Goal: Task Accomplishment & Management: Manage account settings

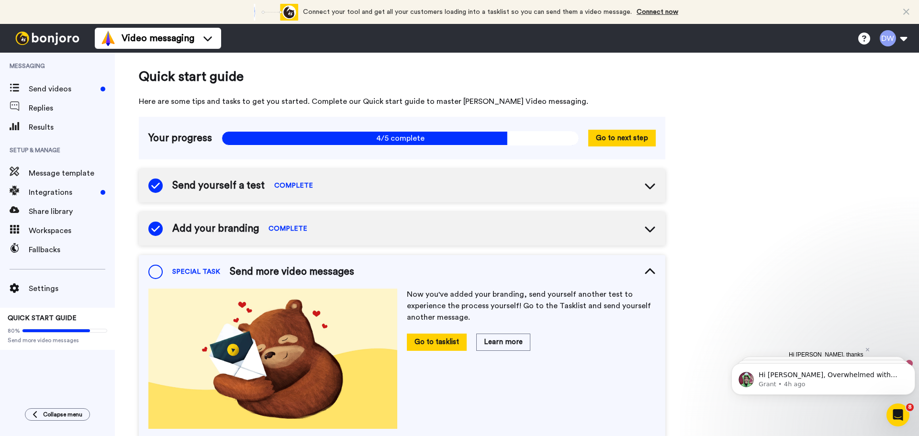
scroll to position [64, 0]
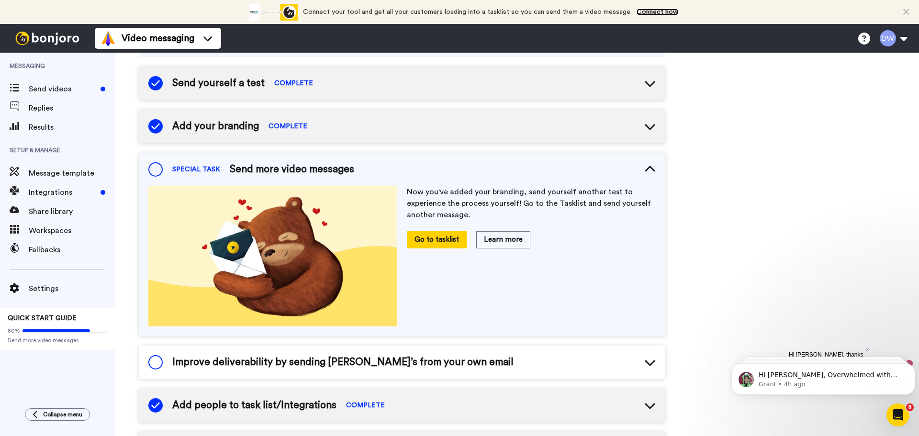
click at [654, 12] on link "Connect now" at bounding box center [658, 12] width 42 height 7
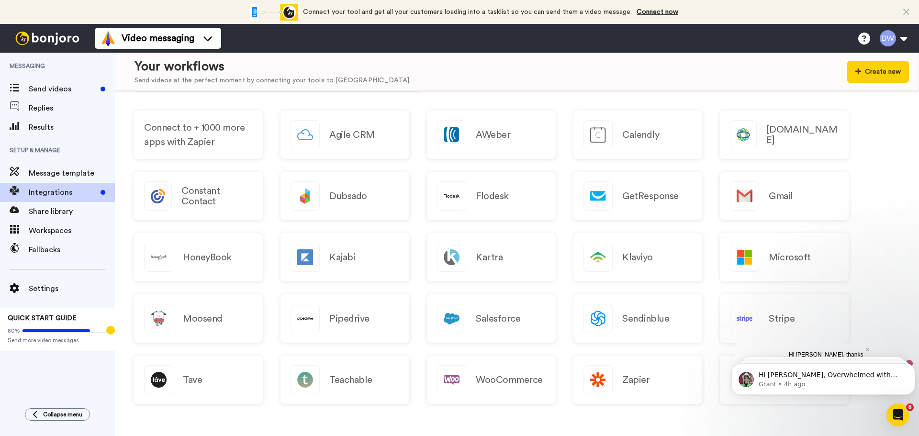
click at [730, 392] on html "Hi Dianne, Overwhelmed with Bonjoro tasks and videos to do? Use Workflow Filter…" at bounding box center [824, 376] width 192 height 67
click at [726, 363] on div "Zoho" at bounding box center [784, 380] width 129 height 48
click at [788, 376] on p "Hi [PERSON_NAME], Overwhelmed with [PERSON_NAME] tasks and videos to do? Use Wo…" at bounding box center [831, 376] width 145 height 10
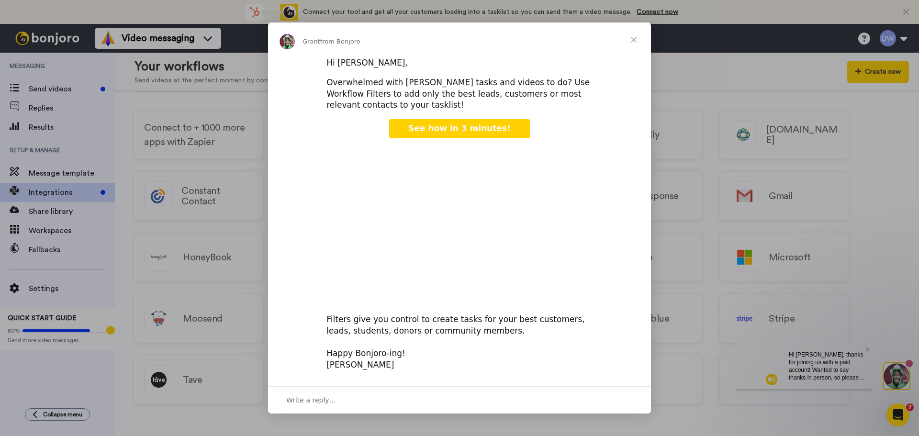
click at [633, 42] on span "Close" at bounding box center [634, 40] width 34 height 34
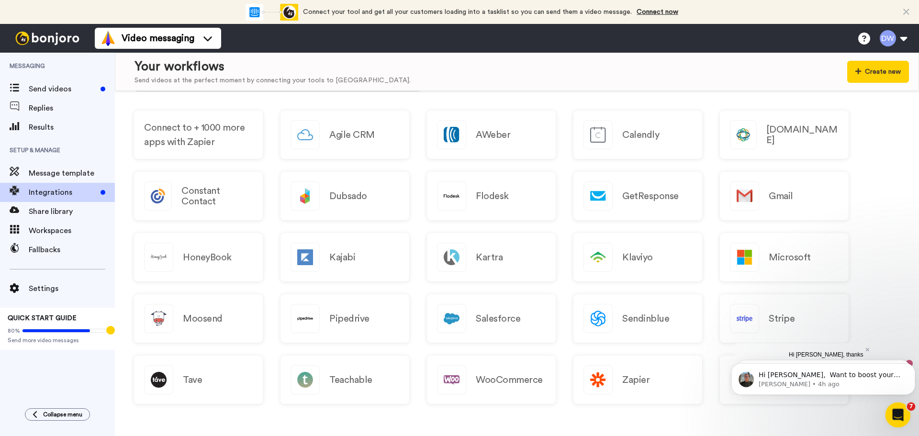
click at [894, 411] on icon "Open Intercom Messenger" at bounding box center [897, 414] width 16 height 16
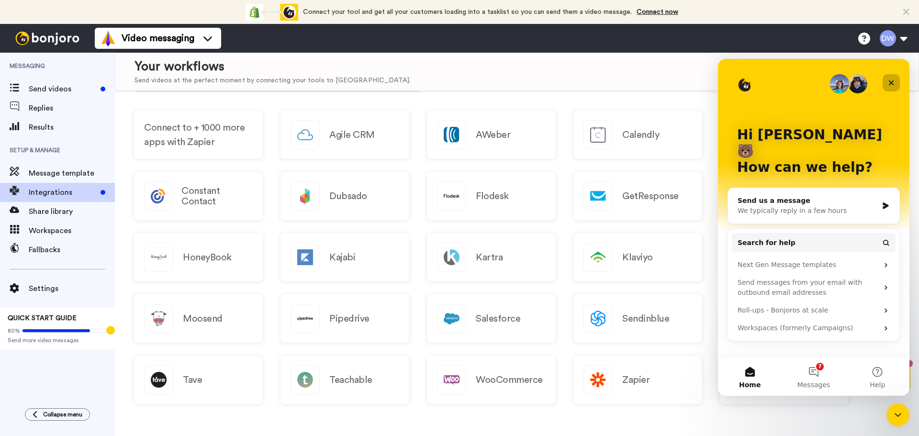
click at [894, 86] on icon "Close" at bounding box center [892, 83] width 8 height 8
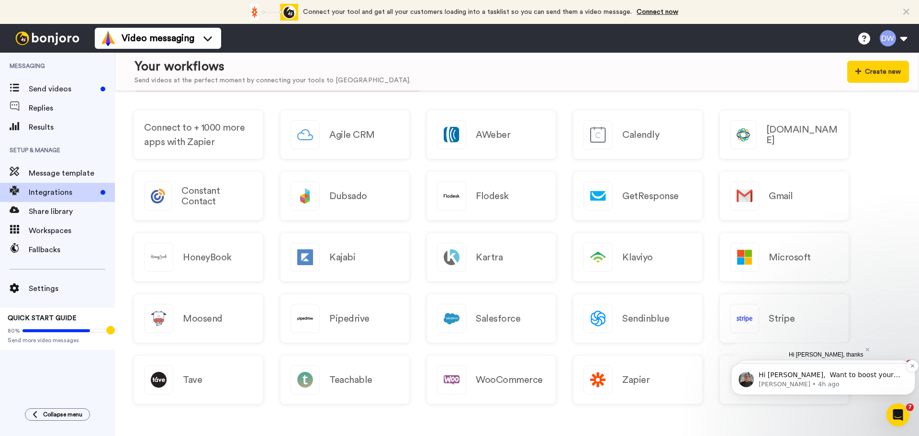
click at [861, 375] on p "Hi [PERSON_NAME], ​ Want to boost your Bonjoro view rates? Here's our help doc …" at bounding box center [831, 376] width 145 height 10
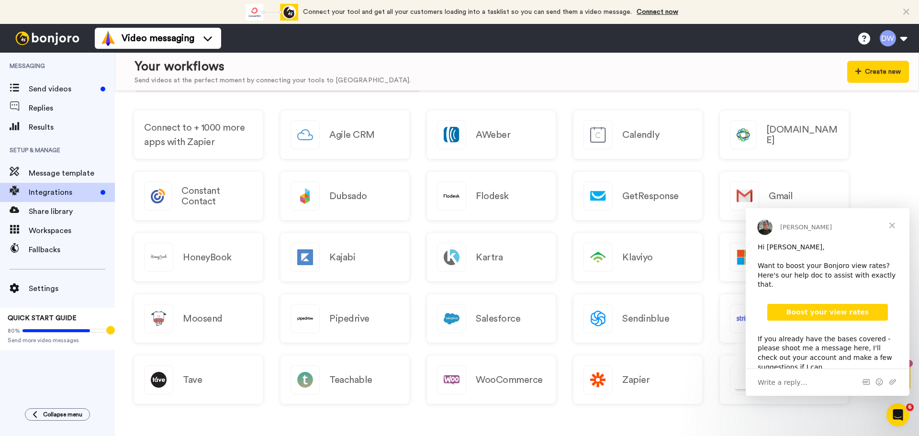
click at [892, 224] on span "Close" at bounding box center [892, 225] width 34 height 34
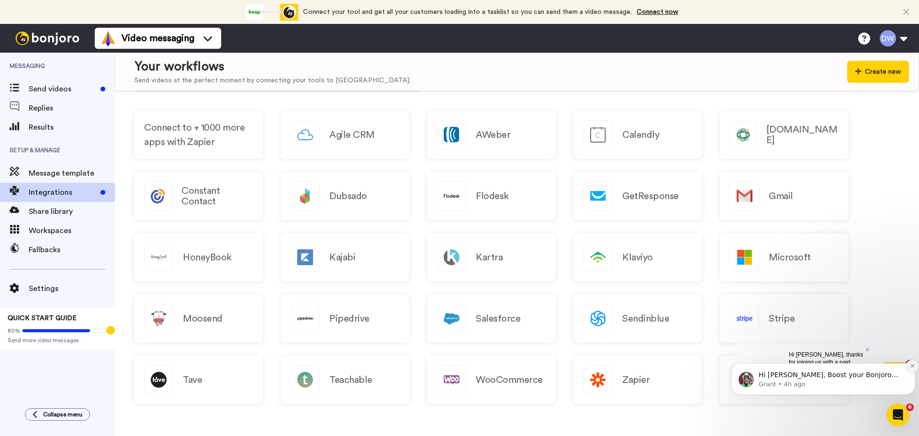
click at [910, 369] on button "Dismiss notification" at bounding box center [913, 366] width 12 height 12
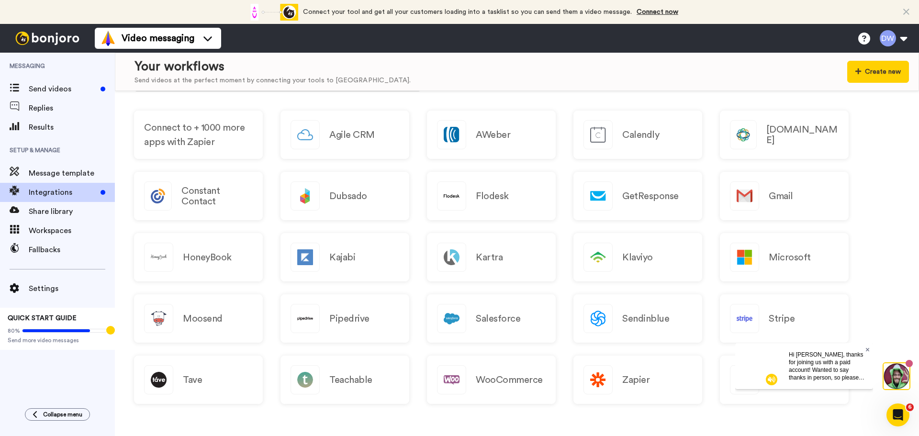
click at [868, 350] on icon at bounding box center [868, 350] width 4 height 4
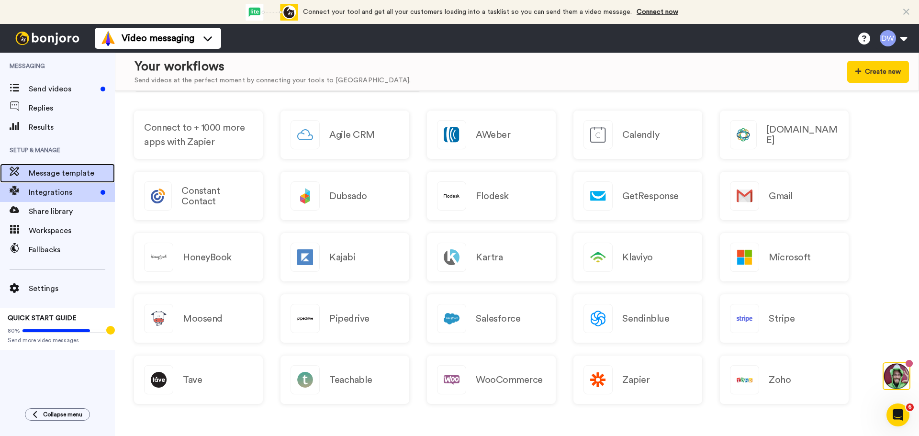
click at [51, 169] on span "Message template" at bounding box center [72, 173] width 86 height 11
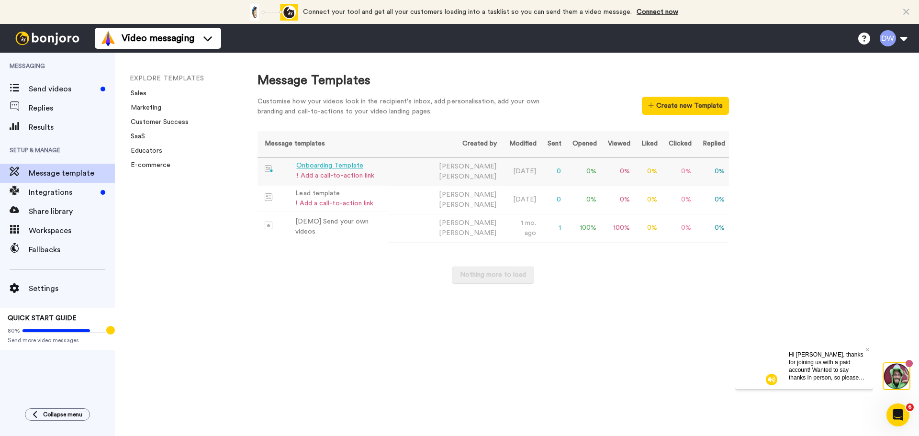
click at [337, 166] on div "Onboarding Template" at bounding box center [335, 166] width 78 height 10
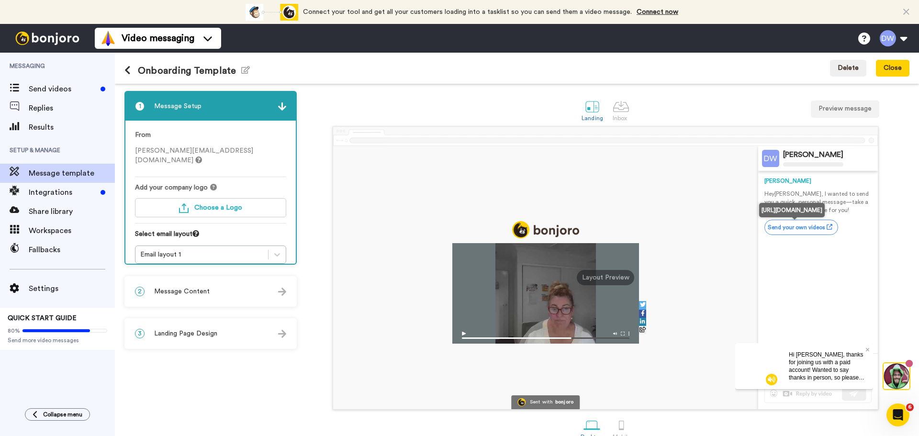
click at [786, 231] on link "Send your own videos" at bounding box center [802, 227] width 74 height 15
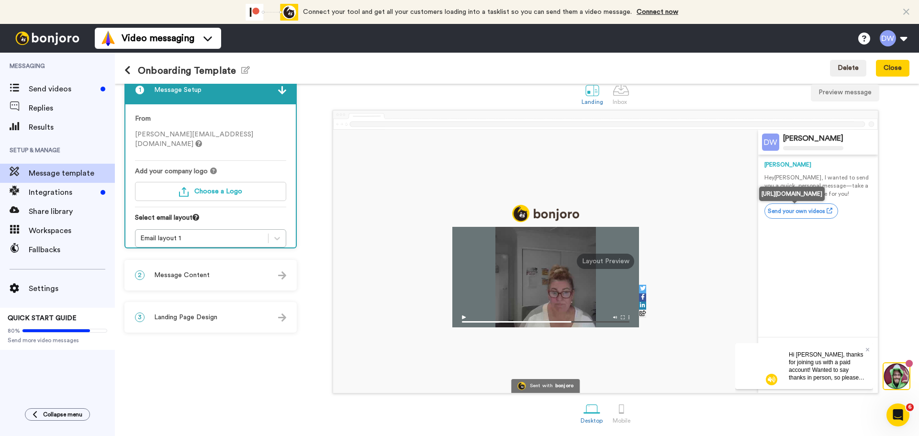
click at [827, 210] on icon at bounding box center [830, 211] width 6 height 6
click at [181, 187] on img "button" at bounding box center [184, 192] width 10 height 10
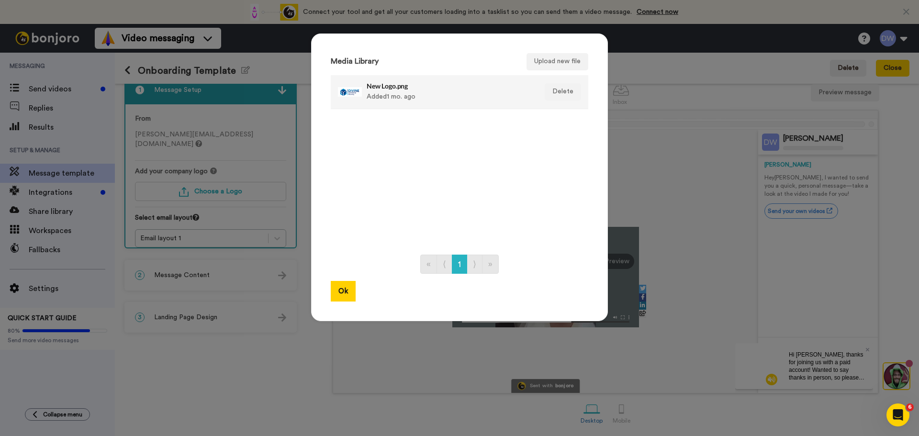
click at [393, 88] on h4 "New Logo.png" at bounding box center [449, 85] width 165 height 7
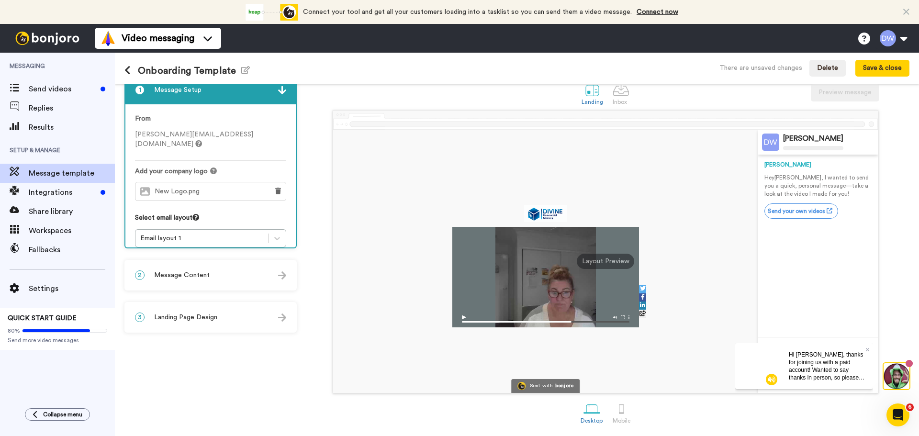
click at [271, 275] on div "2 Message Content" at bounding box center [210, 275] width 170 height 29
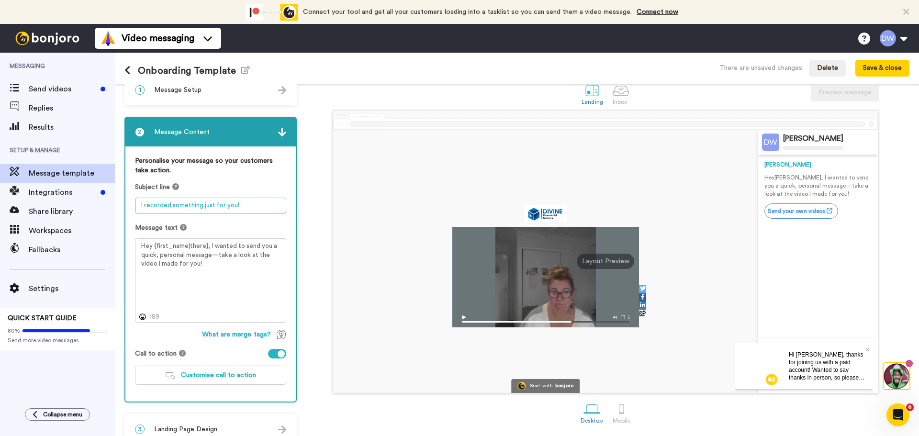
drag, startPoint x: 139, startPoint y: 206, endPoint x: 271, endPoint y: 206, distance: 131.7
click at [271, 206] on textarea "I recorded something just for you!" at bounding box center [210, 206] width 151 height 16
type textarea "W"
type textarea "So happy you choose Divine!"
drag, startPoint x: 210, startPoint y: 257, endPoint x: 238, endPoint y: 262, distance: 28.3
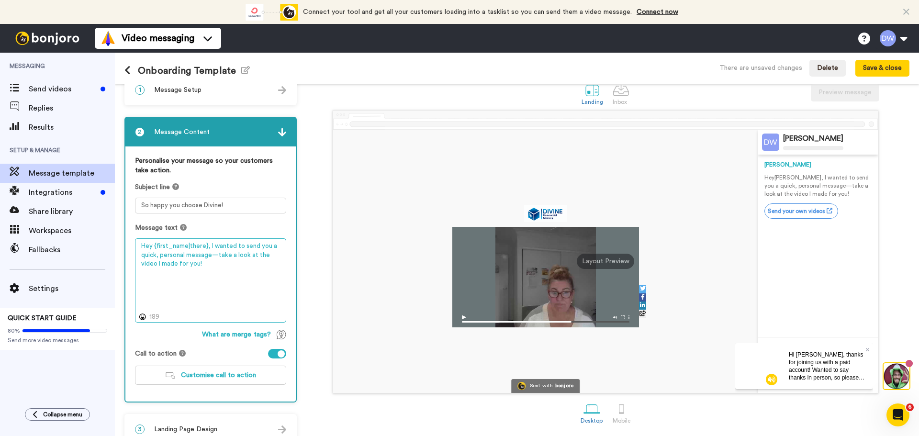
click at [238, 262] on textarea "Hey {first_name|there}, I wanted to send you a quick, personal message—take a l…" at bounding box center [210, 280] width 151 height 84
type textarea "Hey {first_name|there}, I wanted to send you a quick, personal message to welco…"
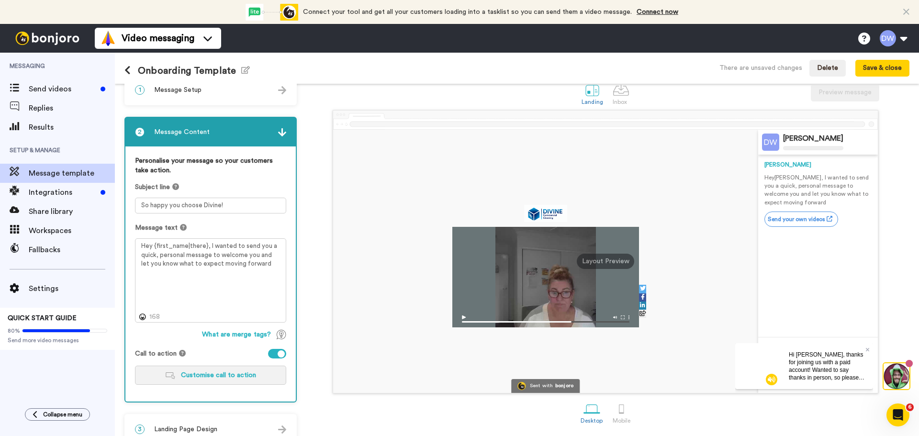
click at [235, 377] on span "Customise call to action" at bounding box center [218, 375] width 75 height 7
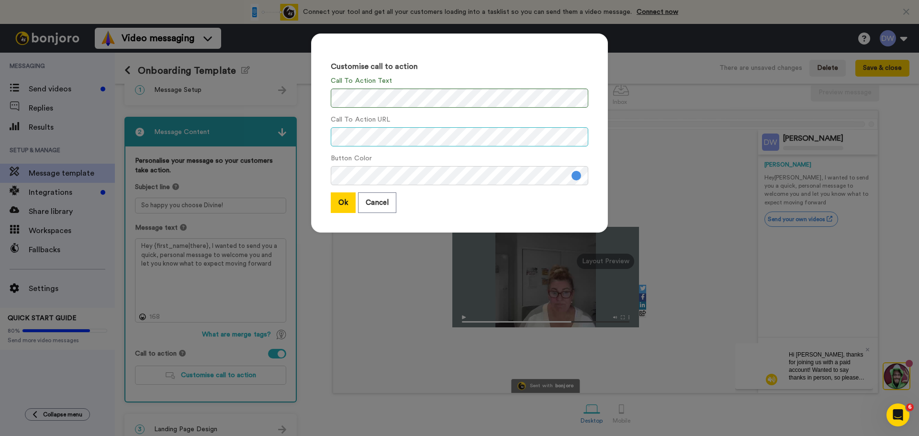
click at [311, 136] on div "Customise call to action Call To Action Text Call To Action URL Button Color Ok…" at bounding box center [459, 133] width 297 height 199
click at [393, 117] on div "Call To Action URL" at bounding box center [460, 131] width 258 height 32
click at [380, 120] on label "Call To Action URL" at bounding box center [360, 120] width 59 height 10
click at [342, 208] on button "Ok" at bounding box center [343, 203] width 25 height 21
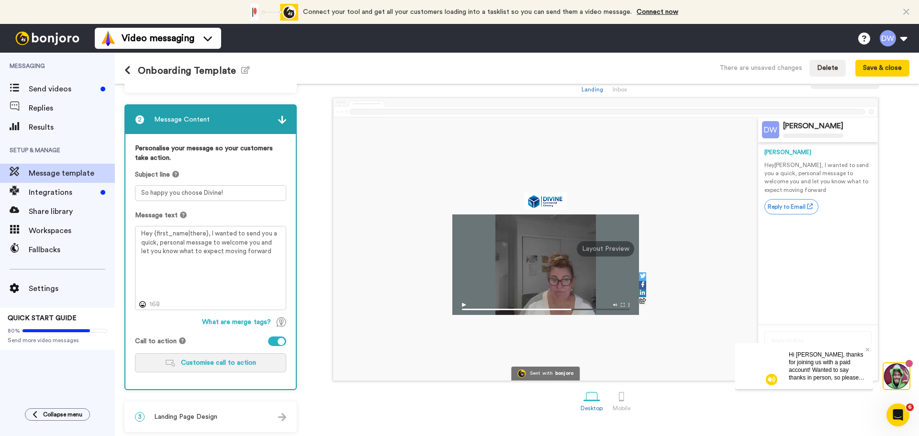
scroll to position [32, 0]
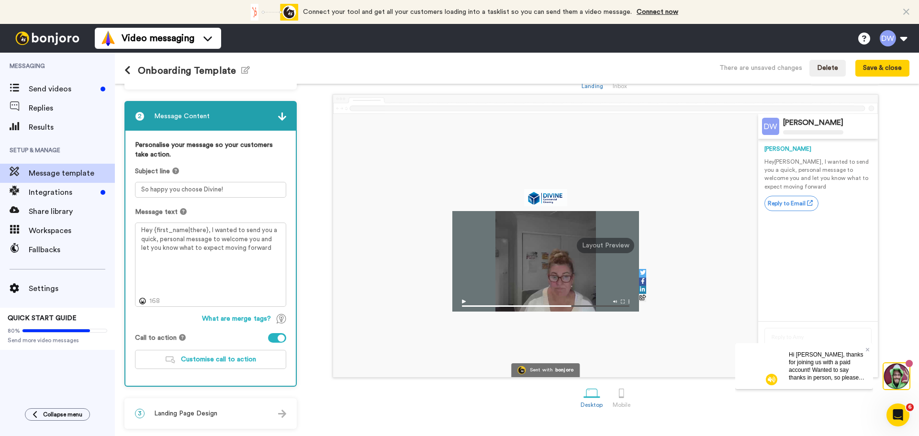
click at [195, 415] on span "Landing Page Design" at bounding box center [185, 414] width 63 height 10
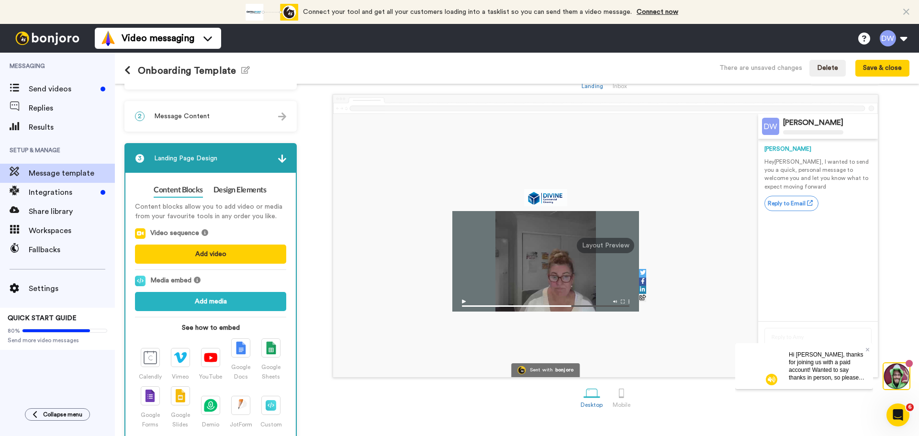
scroll to position [62, 0]
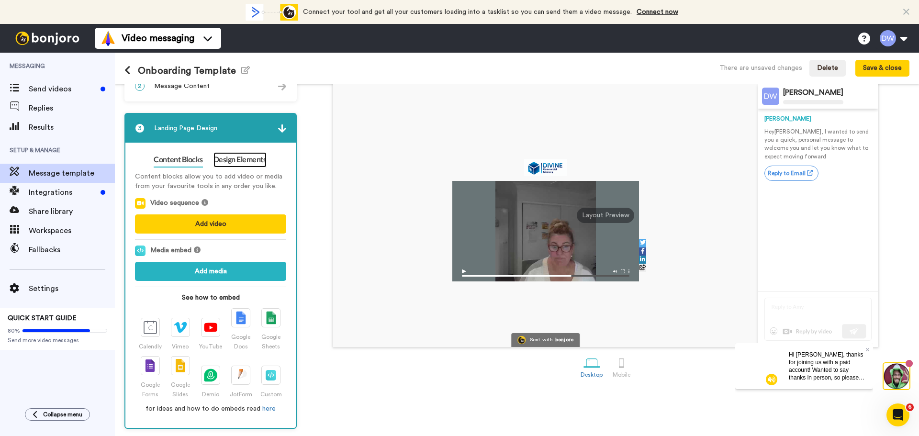
click at [240, 163] on link "Design Elements" at bounding box center [240, 159] width 53 height 15
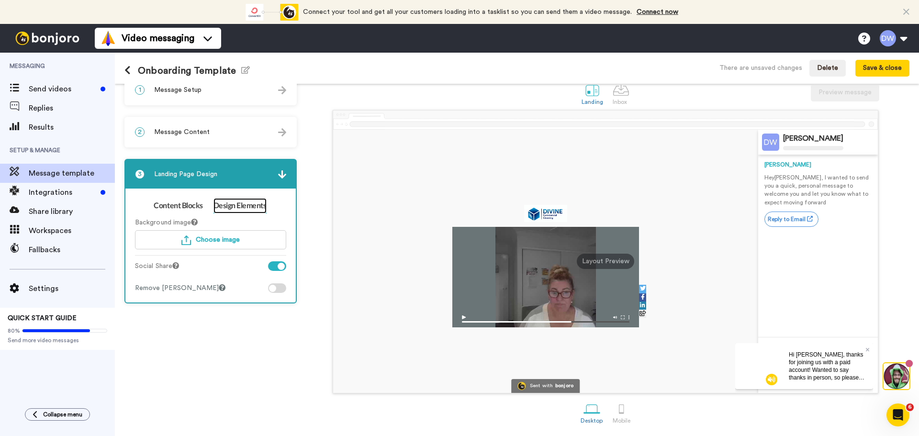
scroll to position [16, 0]
click at [216, 239] on span "Choose image" at bounding box center [218, 240] width 44 height 7
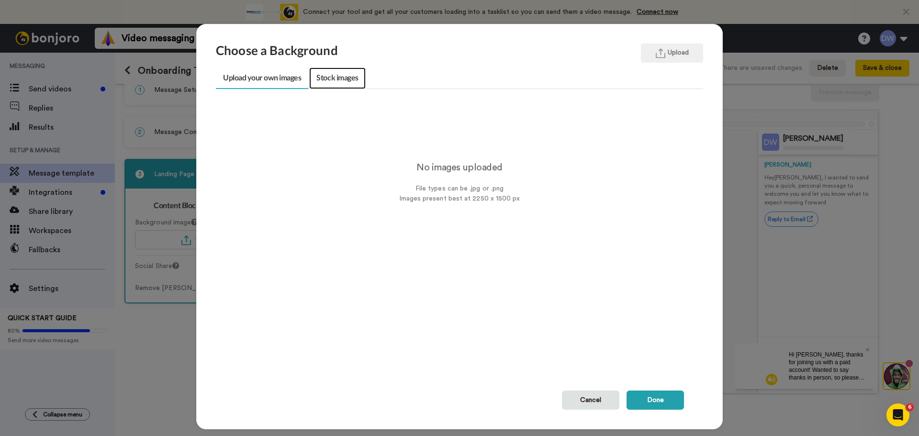
click at [333, 73] on link "Stock images" at bounding box center [337, 79] width 56 height 22
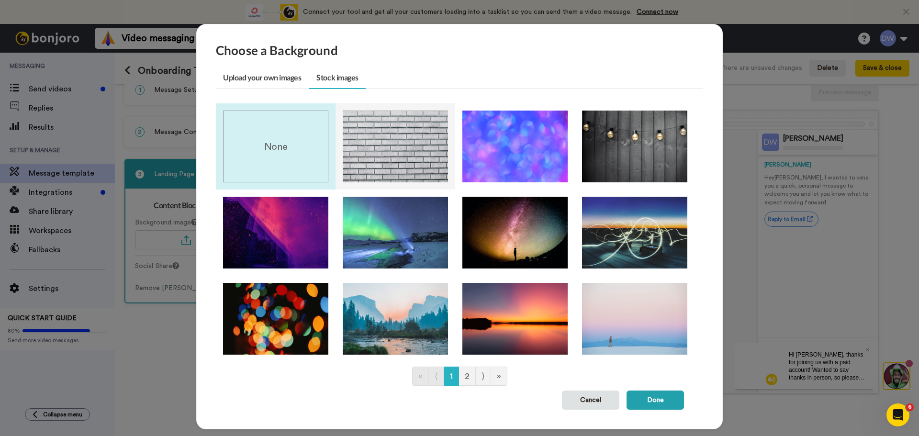
click at [412, 156] on img at bounding box center [395, 147] width 105 height 72
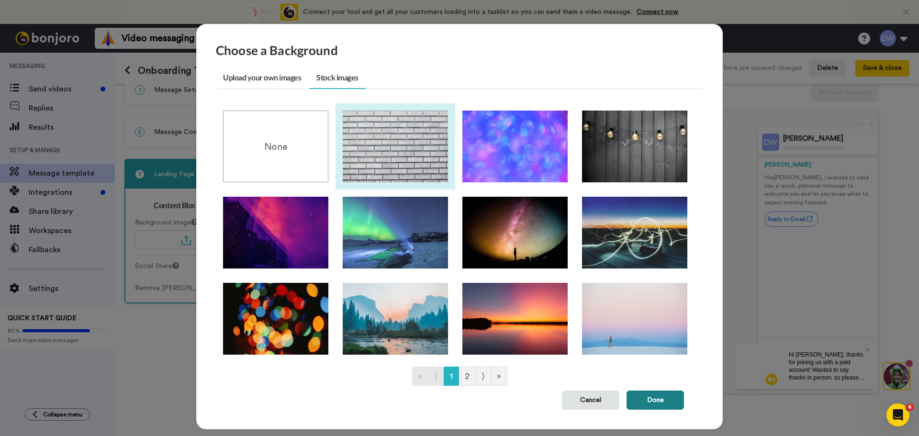
click at [653, 406] on button "Done" at bounding box center [655, 400] width 57 height 19
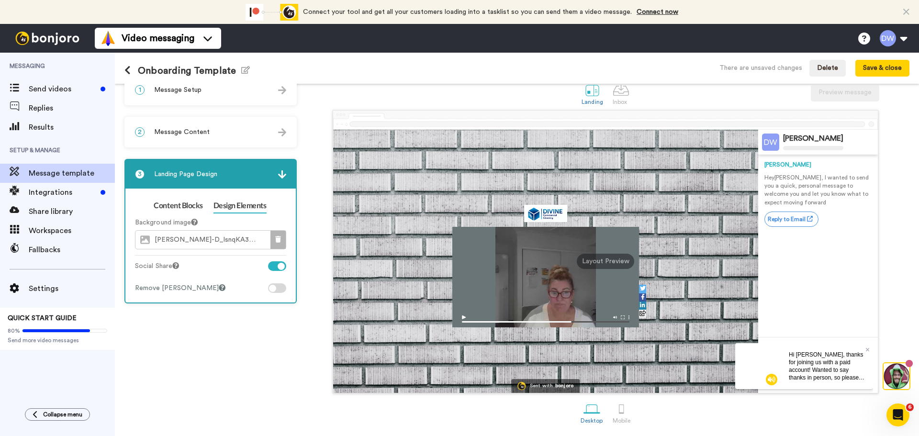
click at [281, 238] on icon at bounding box center [278, 239] width 6 height 7
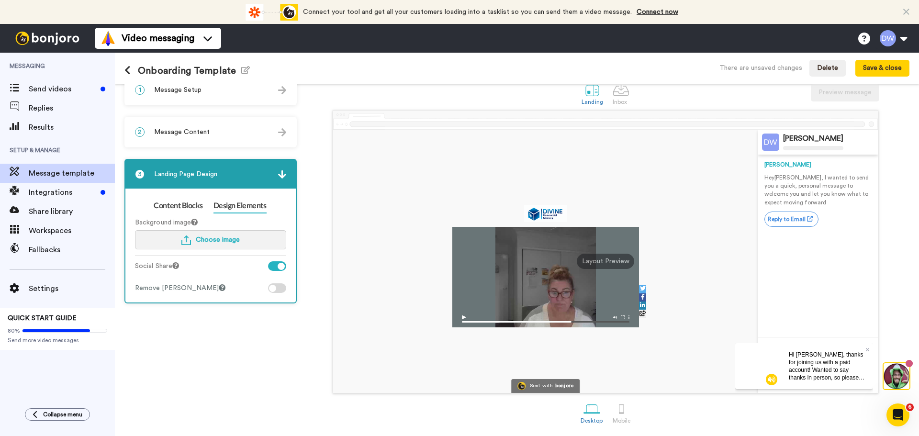
click at [237, 238] on span "Choose image" at bounding box center [218, 240] width 44 height 7
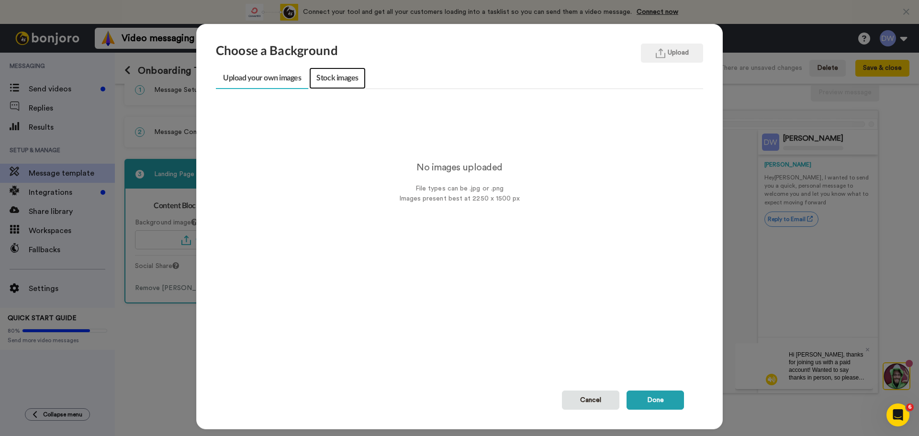
click at [328, 76] on link "Stock images" at bounding box center [337, 79] width 56 height 22
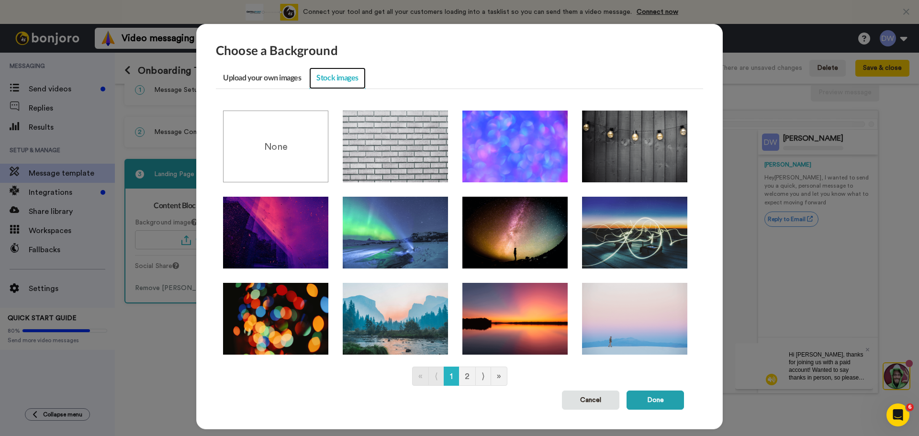
drag, startPoint x: 327, startPoint y: 69, endPoint x: 316, endPoint y: 80, distance: 15.6
click at [316, 80] on link "Stock images" at bounding box center [337, 79] width 56 height 22
click at [274, 81] on link "Upload your own images" at bounding box center [262, 79] width 92 height 22
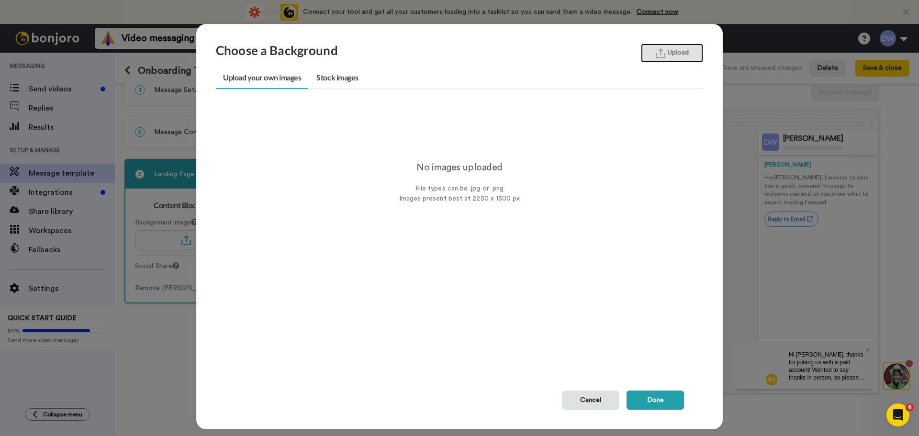
click at [672, 48] on button "Upload" at bounding box center [672, 53] width 62 height 19
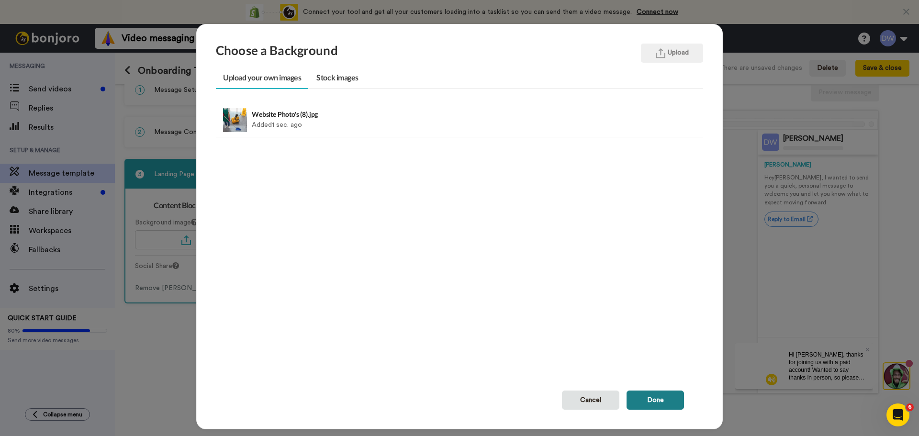
click at [647, 404] on button "Done" at bounding box center [655, 400] width 57 height 19
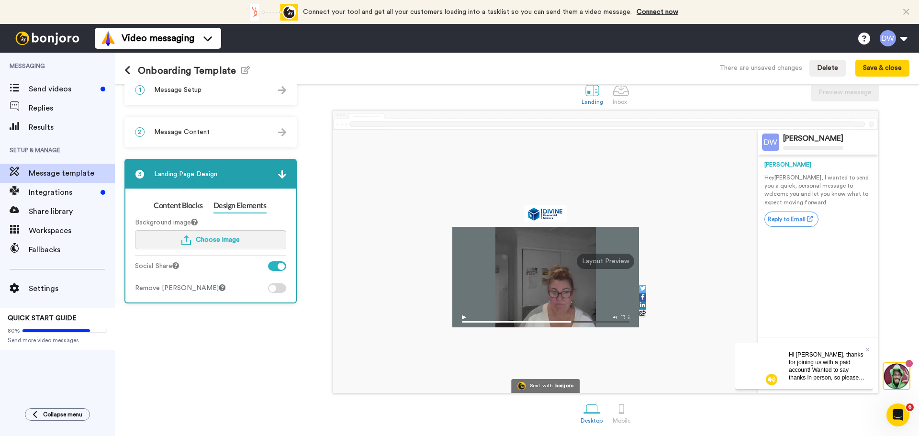
click at [203, 238] on span "Choose image" at bounding box center [218, 240] width 44 height 7
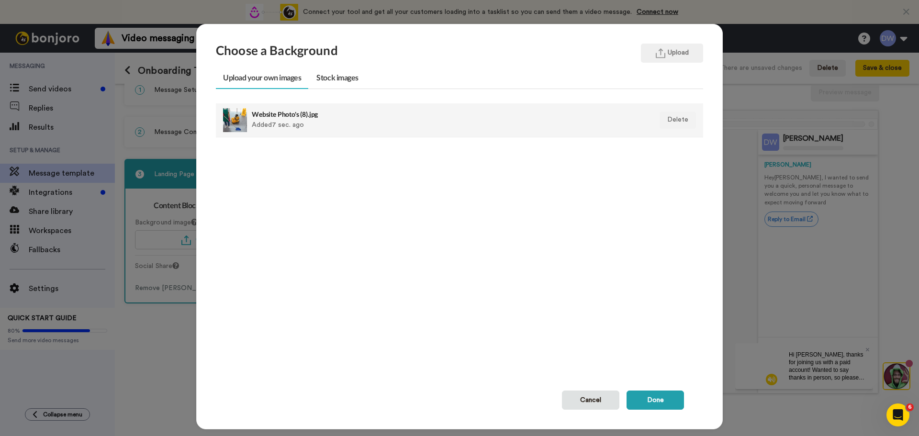
click at [258, 113] on h4 "Website Photo's (8).jpg" at bounding box center [413, 114] width 322 height 7
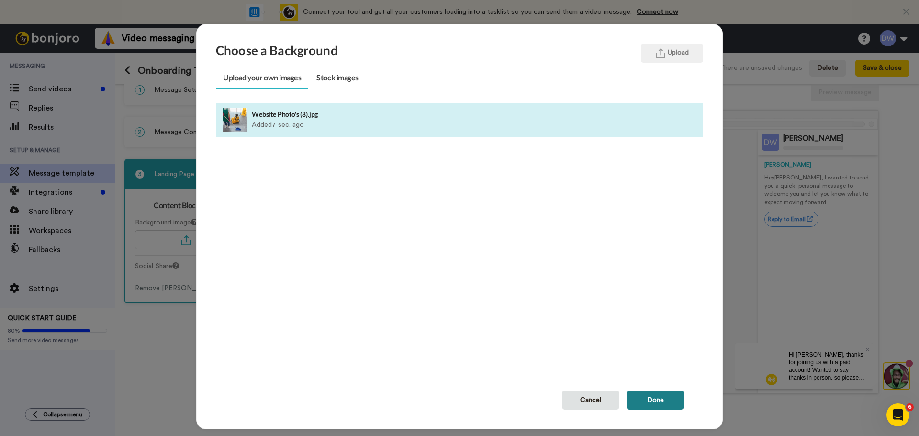
click at [641, 400] on button "Done" at bounding box center [655, 400] width 57 height 19
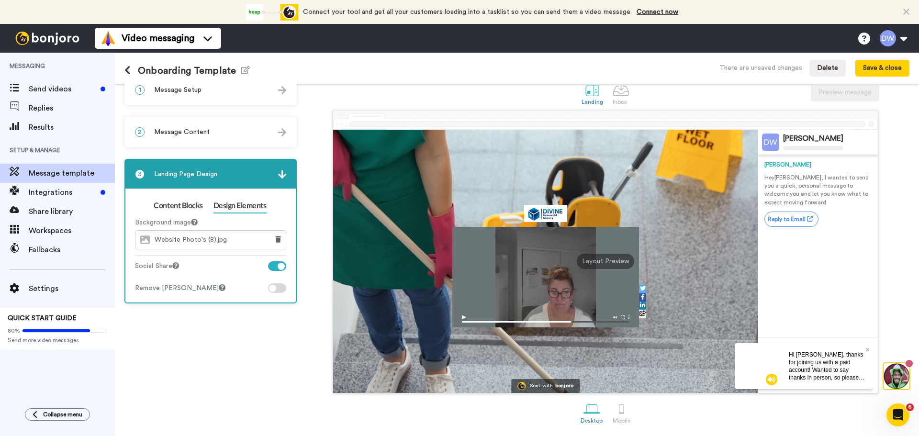
click at [279, 288] on div at bounding box center [277, 288] width 18 height 10
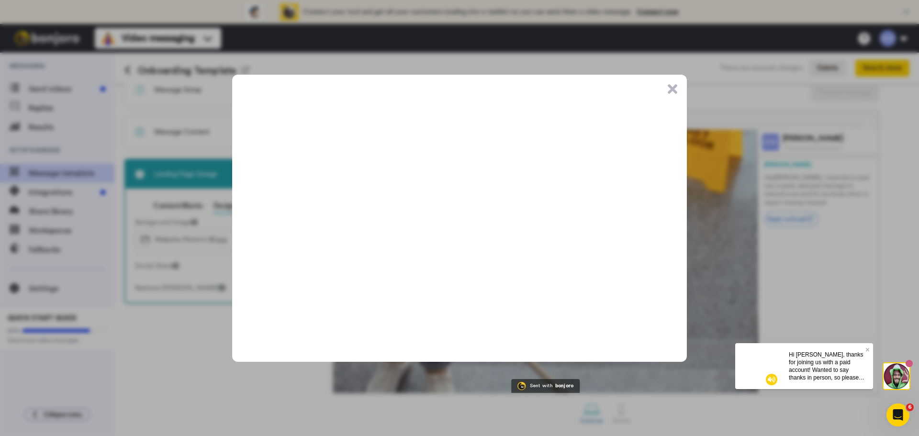
click at [676, 90] on button ".cls-1{stroke-width:0px;}" at bounding box center [673, 89] width 10 height 10
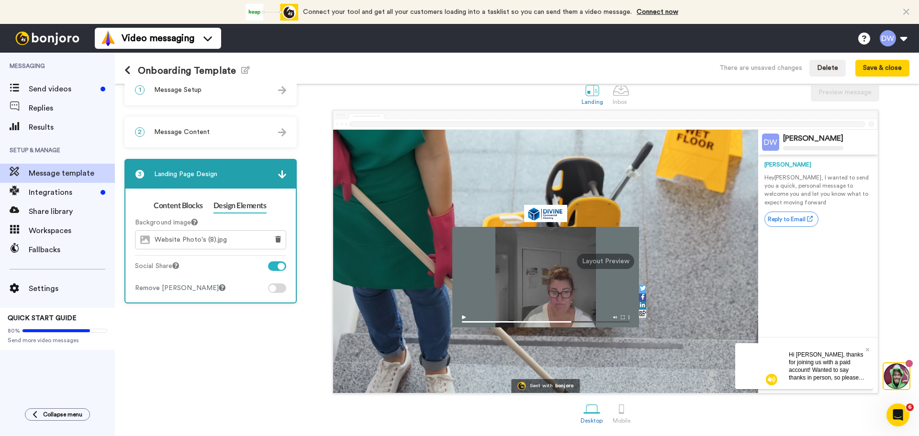
scroll to position [0, 0]
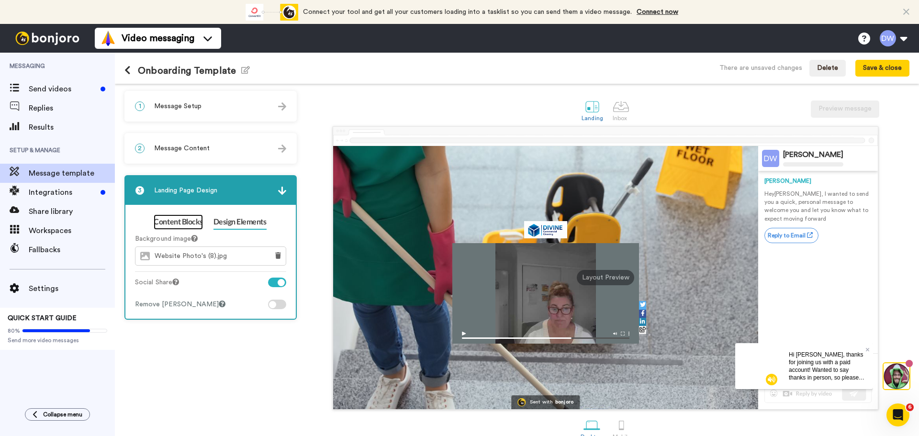
click at [173, 221] on link "Content Blocks" at bounding box center [178, 222] width 49 height 15
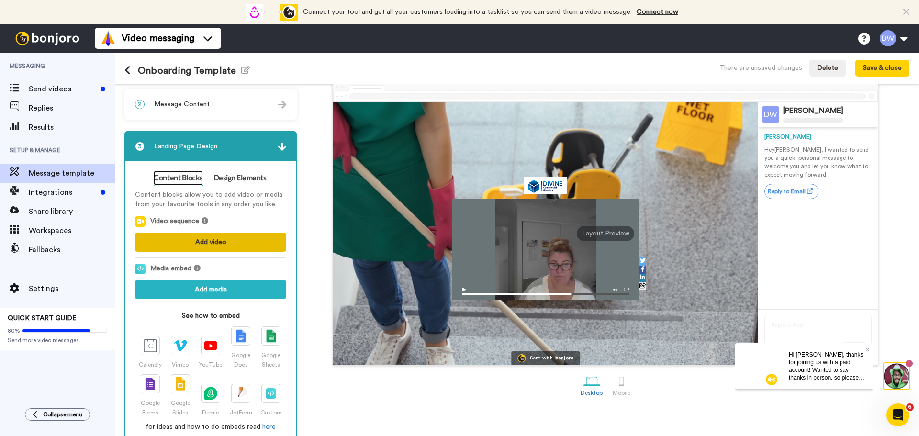
scroll to position [48, 0]
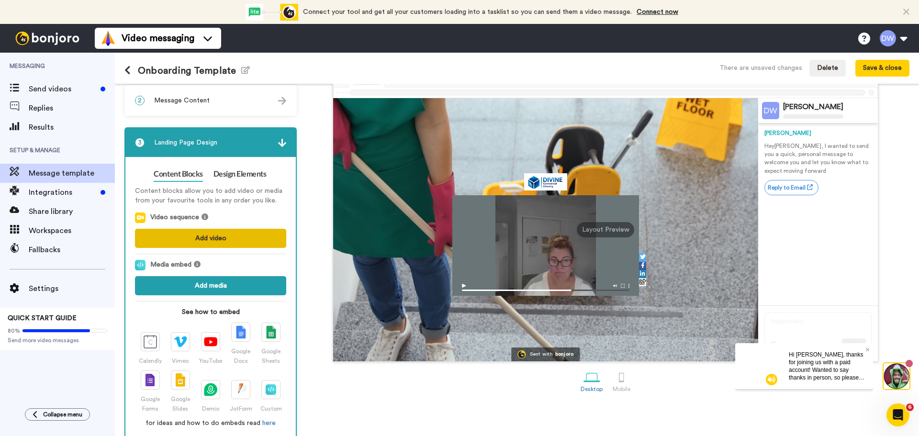
click at [210, 286] on button "Add media" at bounding box center [210, 285] width 151 height 19
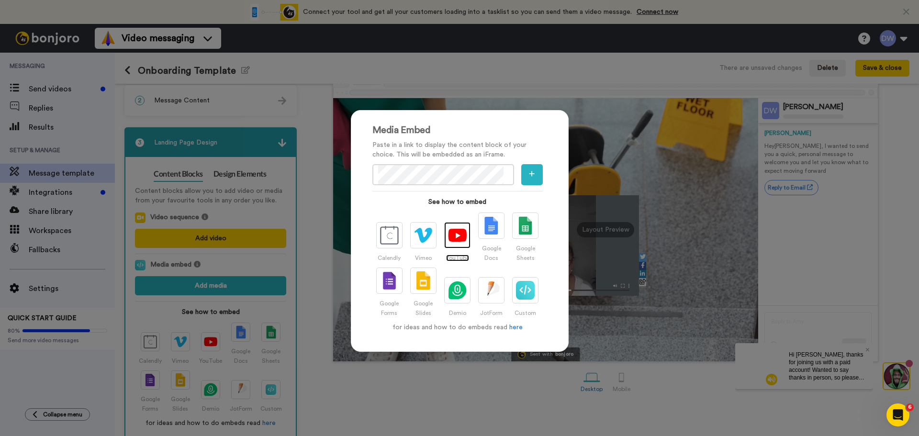
click at [448, 239] on img at bounding box center [457, 235] width 19 height 14
click at [319, 110] on div "Media Embed Paste in a link to display the content block of your choice. This w…" at bounding box center [459, 218] width 919 height 436
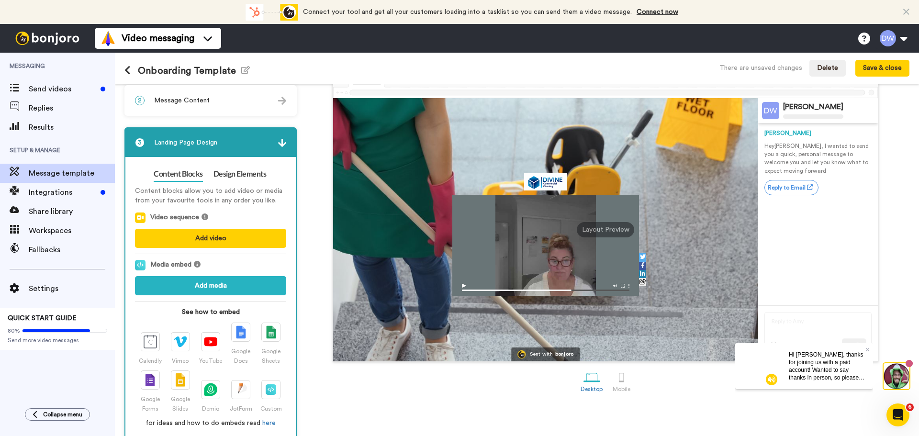
click at [161, 103] on span "Message Content" at bounding box center [182, 101] width 56 height 10
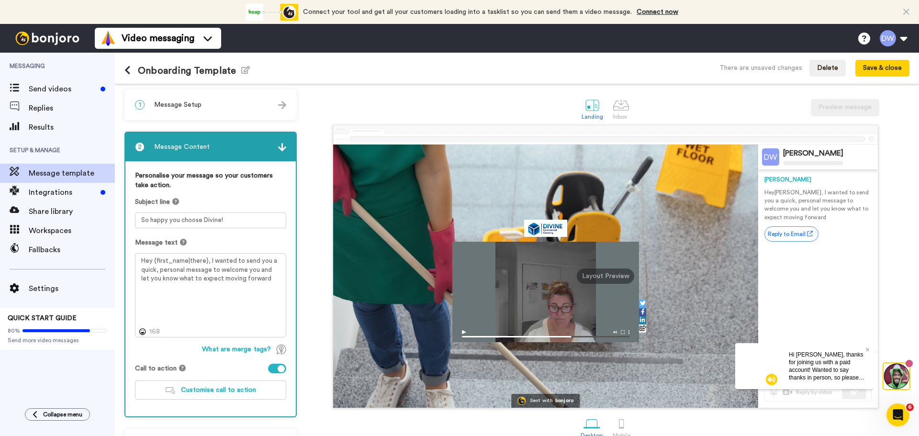
scroll to position [0, 0]
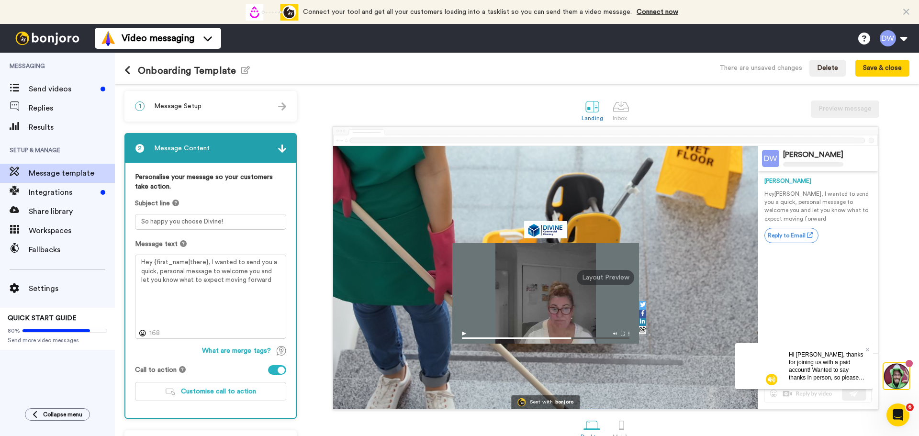
click at [167, 107] on span "Message Setup" at bounding box center [177, 107] width 47 height 10
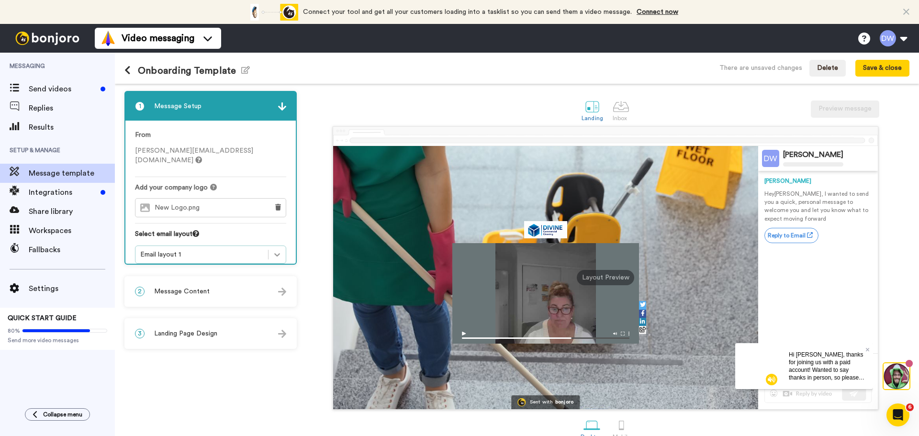
click at [277, 250] on icon at bounding box center [277, 255] width 10 height 10
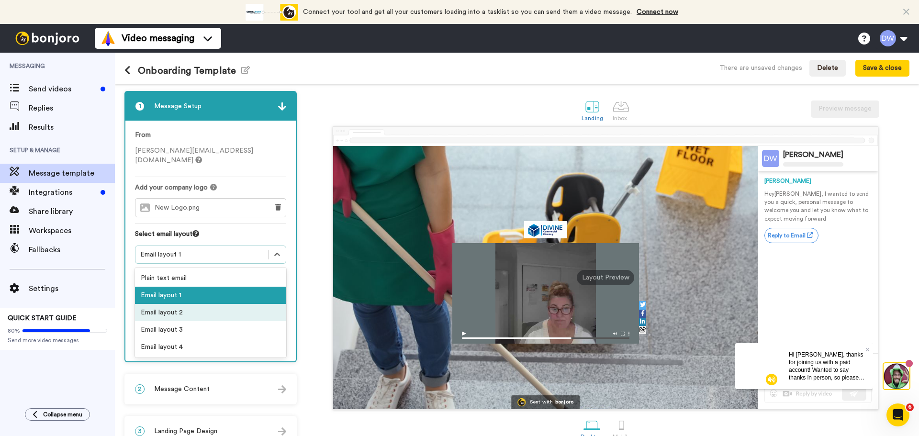
click at [167, 304] on div "Email layout 2" at bounding box center [210, 312] width 151 height 17
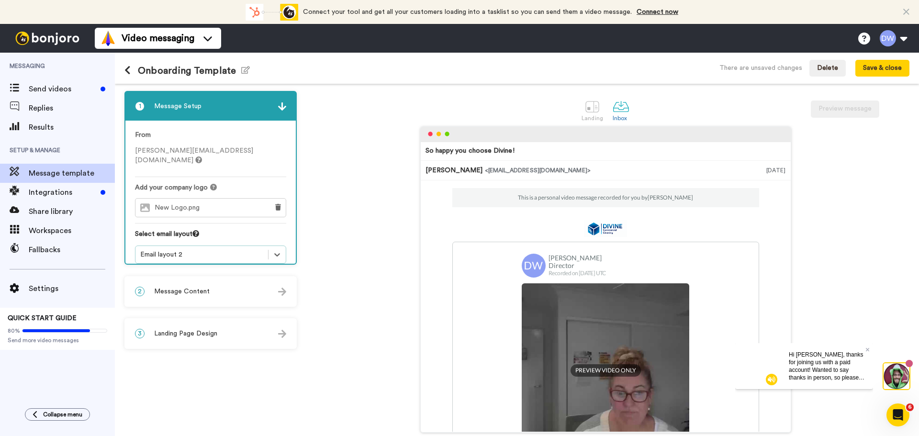
click at [200, 293] on span "Message Content" at bounding box center [182, 292] width 56 height 10
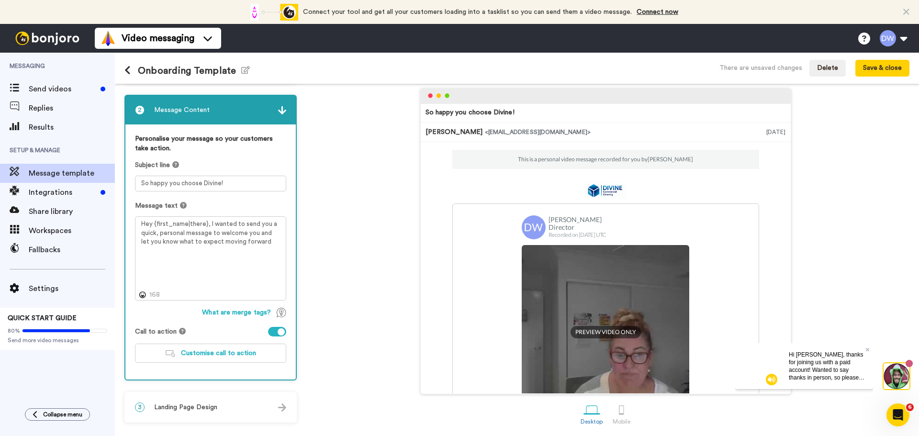
scroll to position [39, 0]
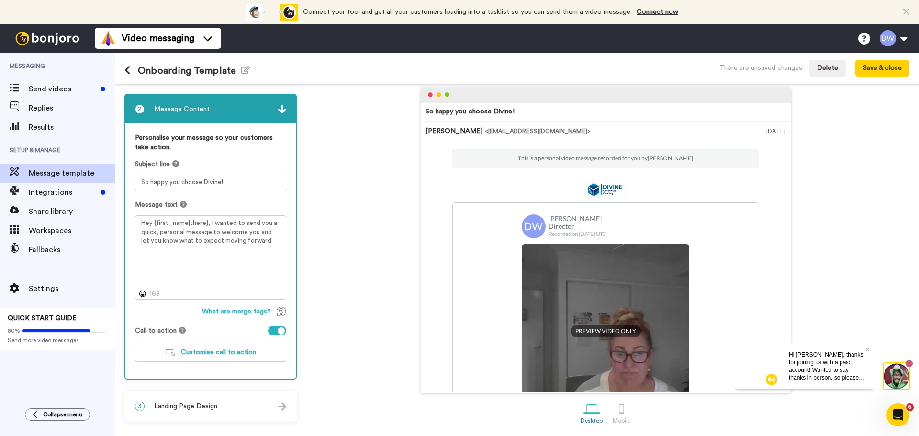
click at [200, 405] on span "Landing Page Design" at bounding box center [185, 407] width 63 height 10
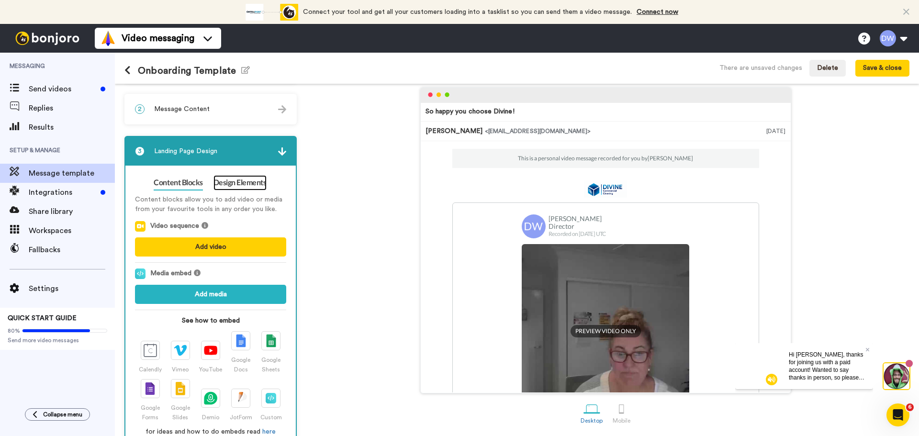
click at [235, 187] on link "Design Elements" at bounding box center [240, 182] width 53 height 15
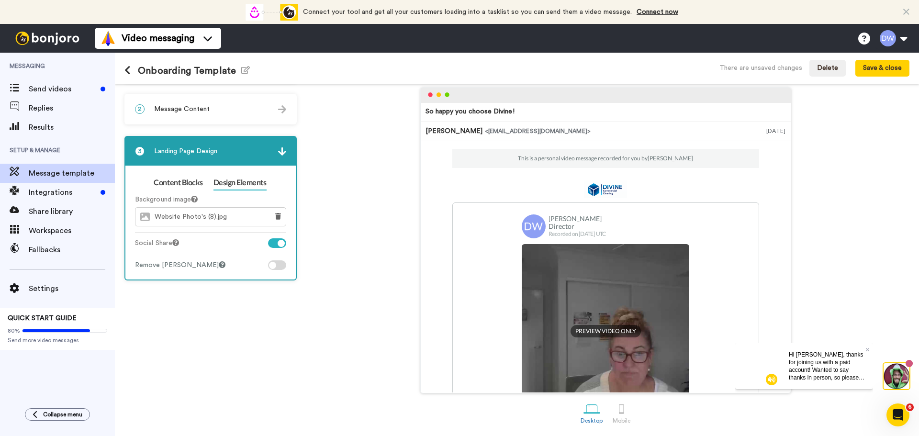
click at [207, 218] on span "Website Photo's (8).jpg" at bounding box center [193, 217] width 77 height 8
click at [183, 181] on link "Content Blocks" at bounding box center [178, 182] width 49 height 15
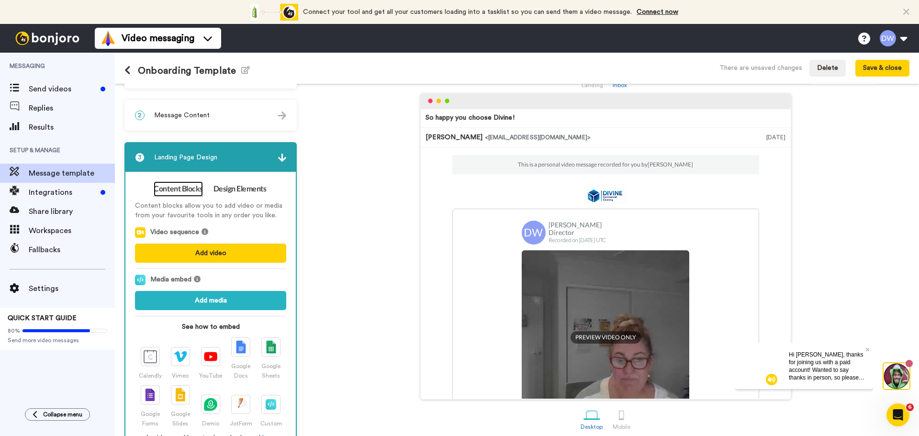
scroll to position [0, 0]
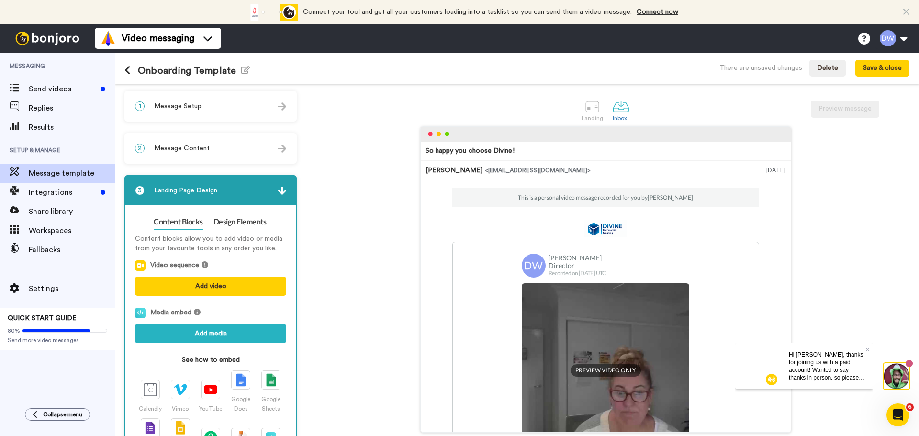
click at [283, 190] on img at bounding box center [282, 191] width 8 height 8
click at [282, 190] on img at bounding box center [282, 191] width 8 height 8
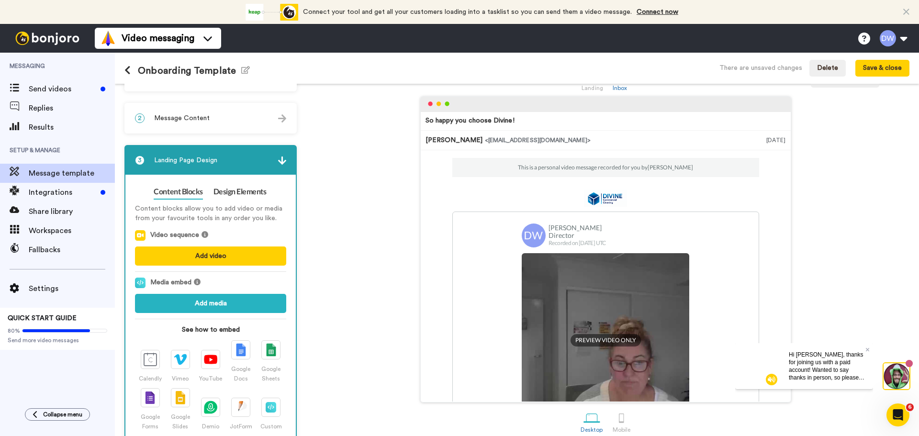
scroll to position [62, 0]
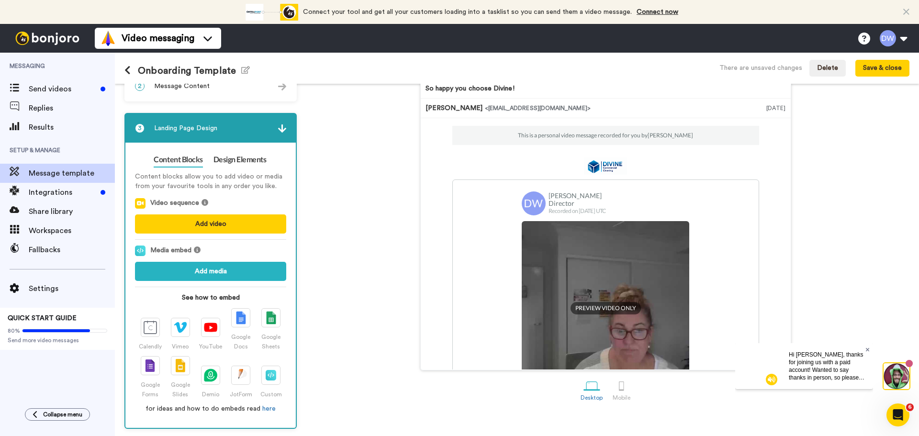
click at [867, 348] on icon at bounding box center [868, 350] width 4 height 6
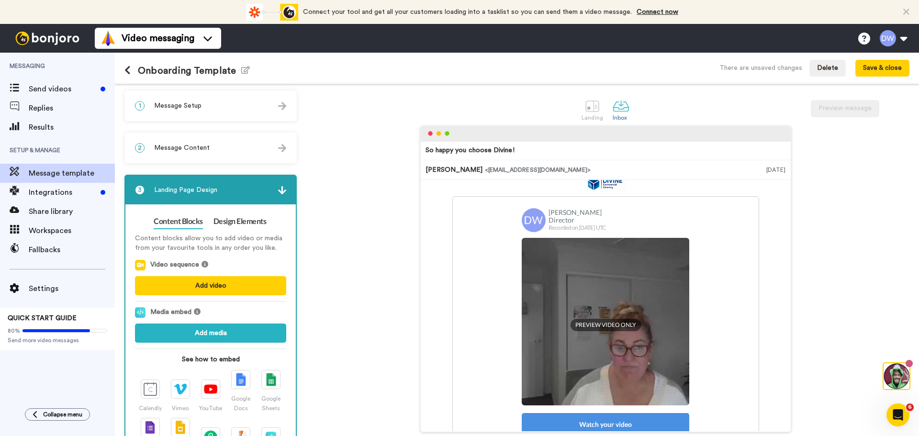
scroll to position [0, 0]
click at [190, 146] on span "Message Content" at bounding box center [182, 149] width 56 height 10
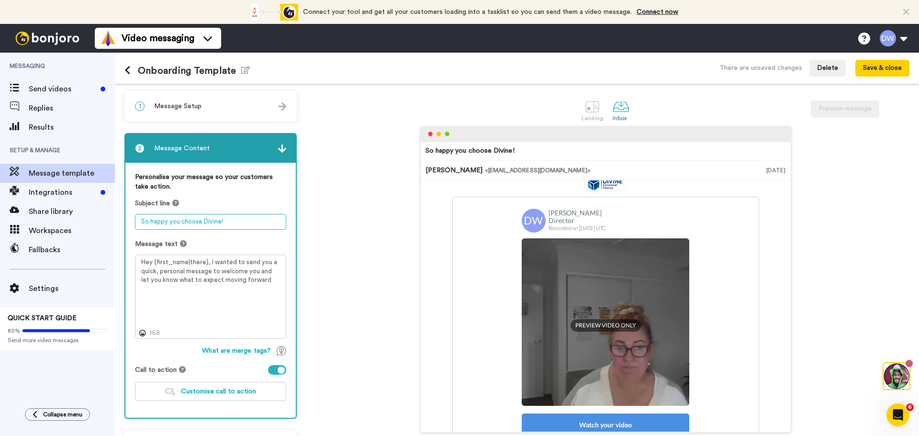
click at [191, 223] on textarea "So happy you choose Divine!" at bounding box center [210, 222] width 151 height 16
type textarea "So happy you chose Divine!"
click at [889, 69] on button "Save & close" at bounding box center [883, 68] width 54 height 17
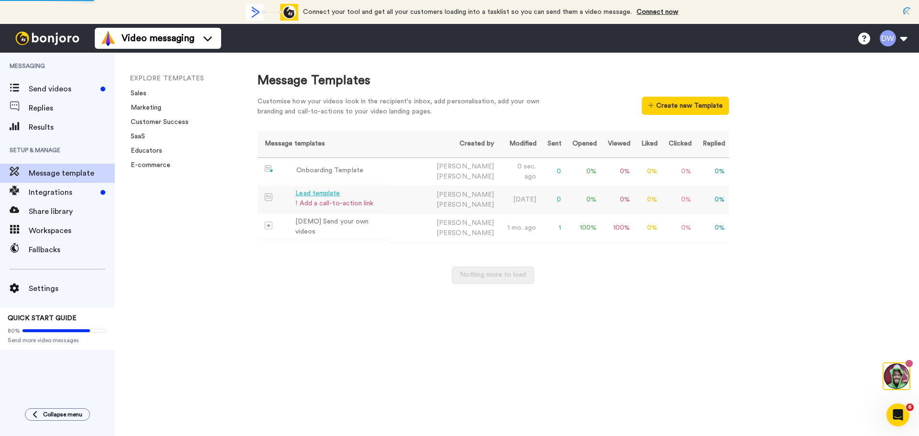
click at [315, 194] on div "Lead template" at bounding box center [334, 194] width 78 height 10
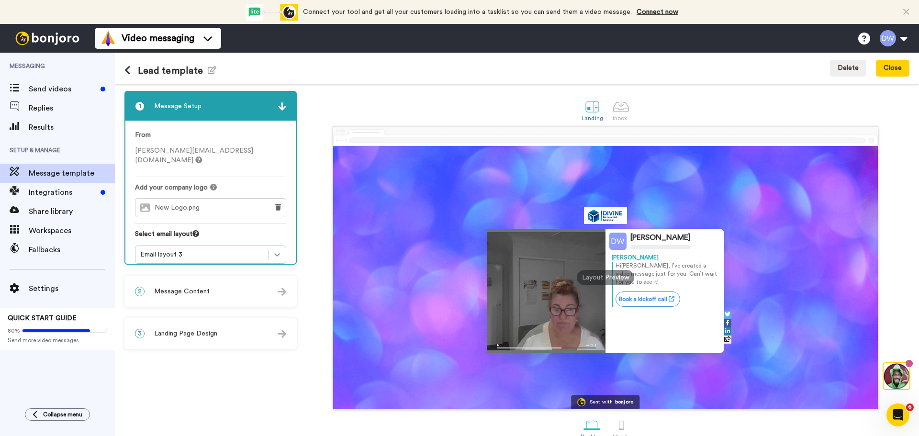
click at [274, 250] on icon at bounding box center [277, 255] width 10 height 10
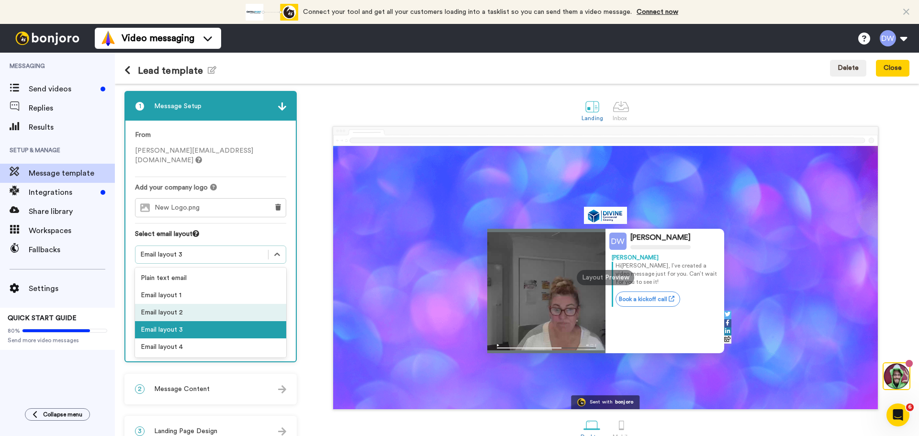
click at [191, 304] on div "Email layout 2" at bounding box center [210, 312] width 151 height 17
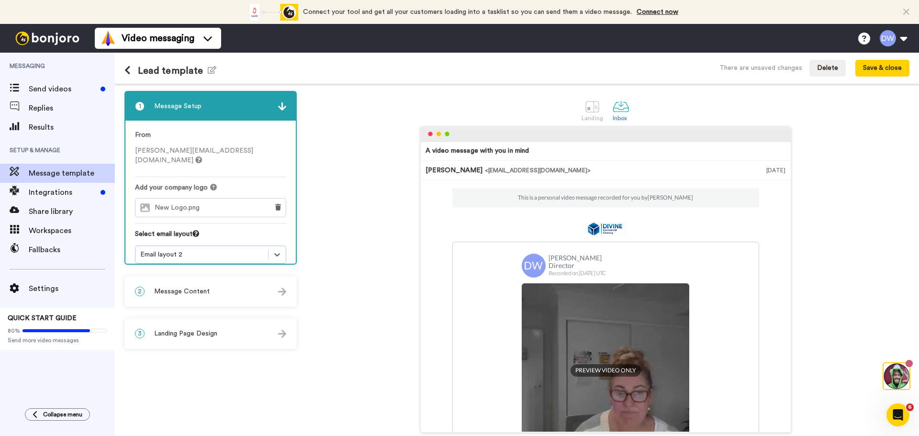
click at [189, 290] on span "Message Content" at bounding box center [182, 292] width 56 height 10
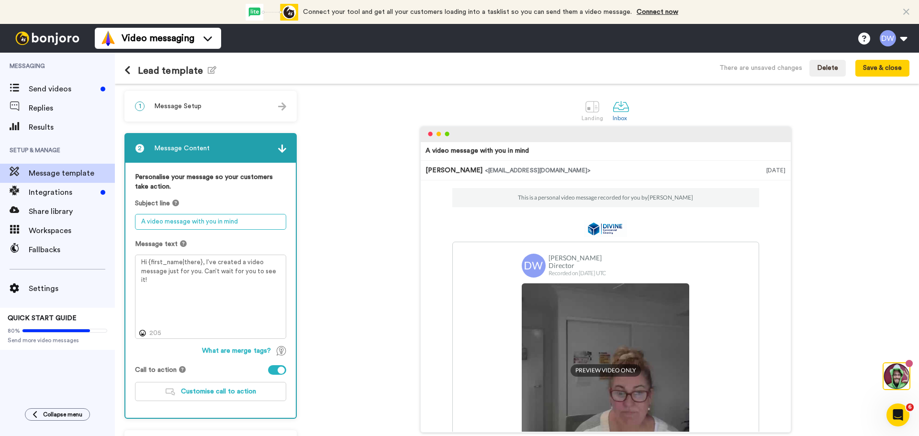
drag, startPoint x: 139, startPoint y: 220, endPoint x: 295, endPoint y: 219, distance: 156.1
click at [295, 219] on div "Personalise your message so your customers take action. Subject line A video me…" at bounding box center [210, 290] width 170 height 255
drag, startPoint x: 139, startPoint y: 219, endPoint x: 258, endPoint y: 221, distance: 118.8
click at [258, 221] on textarea "Are you happy with your cu" at bounding box center [210, 222] width 151 height 16
type textarea "Tired of "Almost Clean"?"
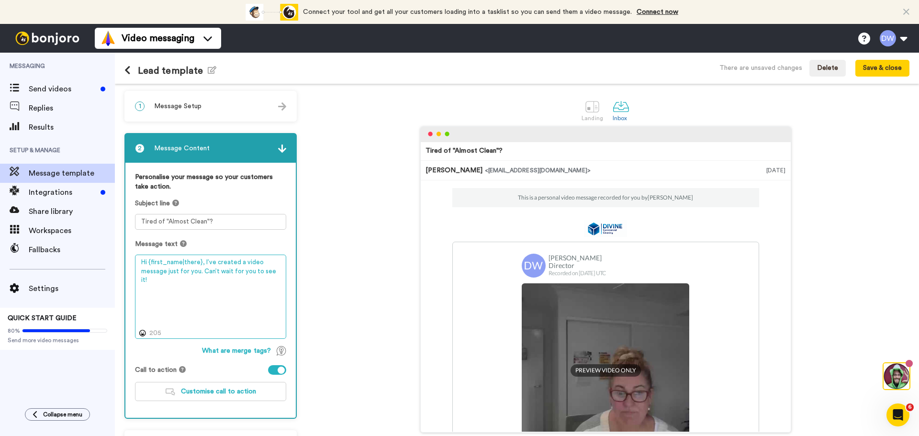
drag, startPoint x: 204, startPoint y: 262, endPoint x: 282, endPoint y: 277, distance: 79.0
click at [282, 277] on textarea "Hi {first_name|there}, I’ve created a video message just for you. Can’t wait fo…" at bounding box center [210, 297] width 151 height 84
click at [222, 282] on textarea "Hi {first_name|there}, Are you tired of "almost clean" results? Divine deliver …" at bounding box center [210, 297] width 151 height 84
click at [198, 279] on textarea "Hi {first_name|there}, Are you tired of "almost clean" results? Divine deliver …" at bounding box center [210, 297] width 151 height 84
drag, startPoint x: 195, startPoint y: 280, endPoint x: 222, endPoint y: 280, distance: 26.3
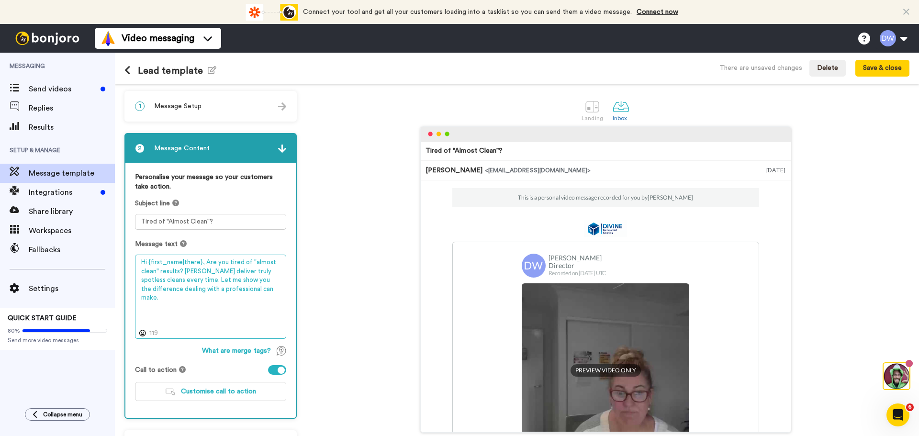
click at [222, 280] on textarea "Hi {first_name|there}, Are you tired of "almost clean" results? Divine deliver …" at bounding box center [210, 297] width 151 height 84
click at [217, 282] on textarea "Hi {first_name|there}, Are you tired of "almost clean" results? Divine deliver …" at bounding box center [210, 297] width 151 height 84
click at [154, 291] on textarea "Hi {first_name|there}, Are you tired of "almost clean" results? Divine deliver …" at bounding box center [210, 297] width 151 height 84
drag, startPoint x: 231, startPoint y: 292, endPoint x: 279, endPoint y: 294, distance: 47.9
click at [279, 294] on textarea "Hi {first_name|there}, Are you tired of "almost clean" results? Divine deliver …" at bounding box center [210, 297] width 151 height 84
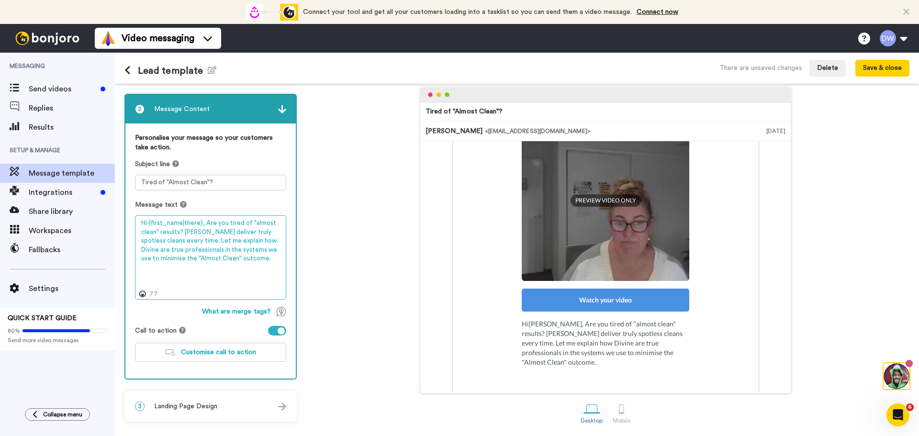
scroll to position [55, 0]
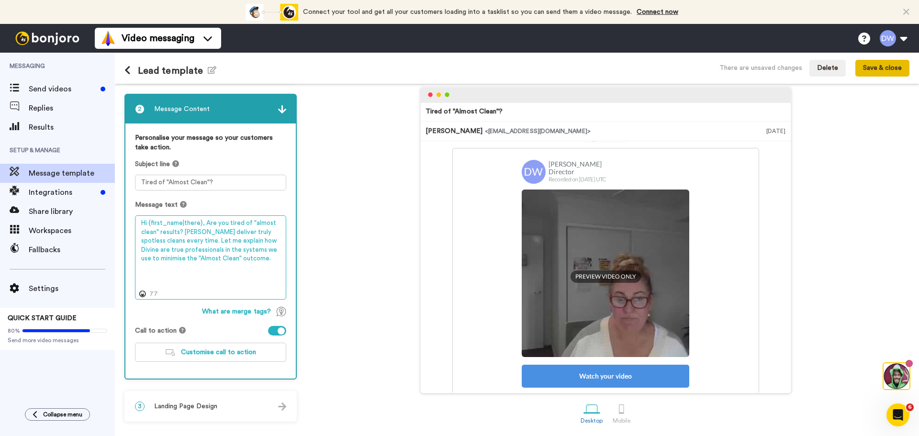
type textarea "Hi {first_name|there}, Are you tired of "almost clean" results? Divine deliver …"
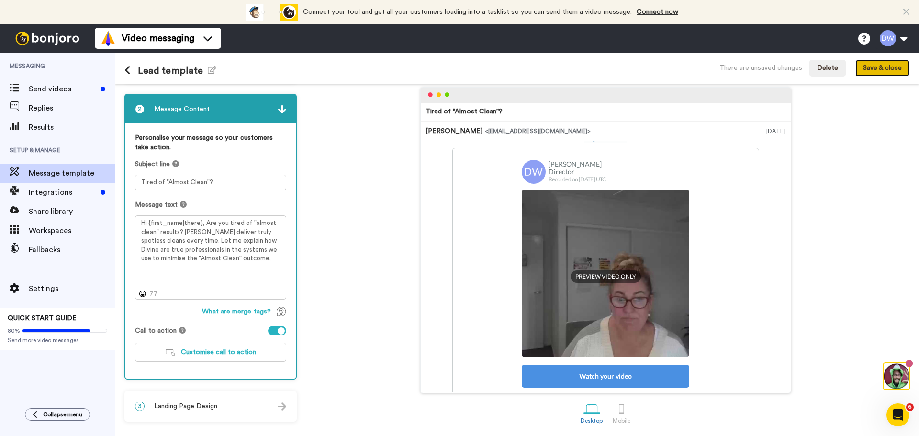
click at [877, 68] on button "Save & close" at bounding box center [883, 68] width 54 height 17
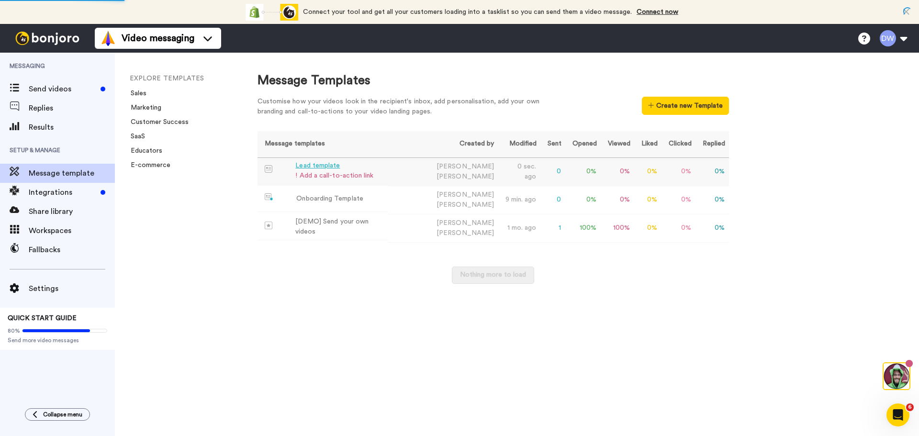
click at [353, 175] on div "! Add a call-to-action link" at bounding box center [334, 176] width 78 height 10
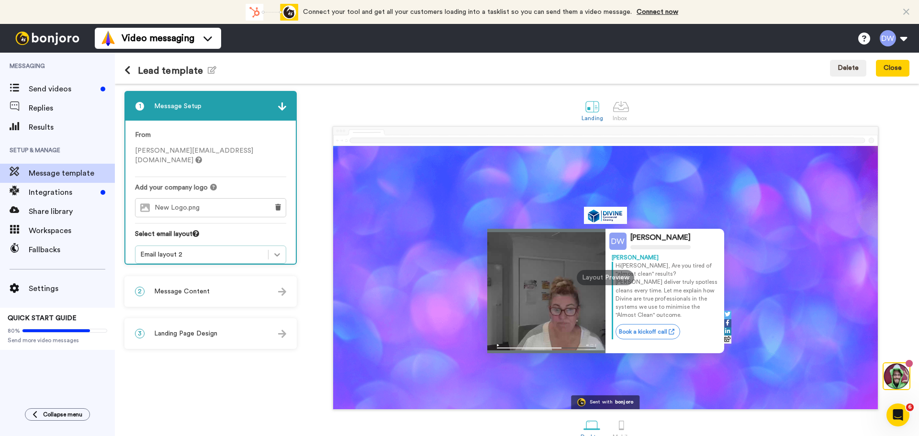
click at [279, 250] on icon at bounding box center [277, 255] width 10 height 10
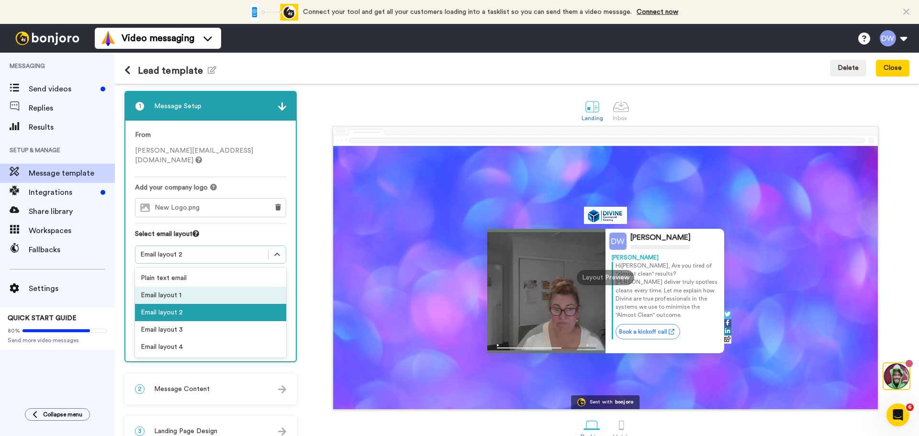
click at [211, 290] on div "Email layout 1" at bounding box center [210, 295] width 151 height 17
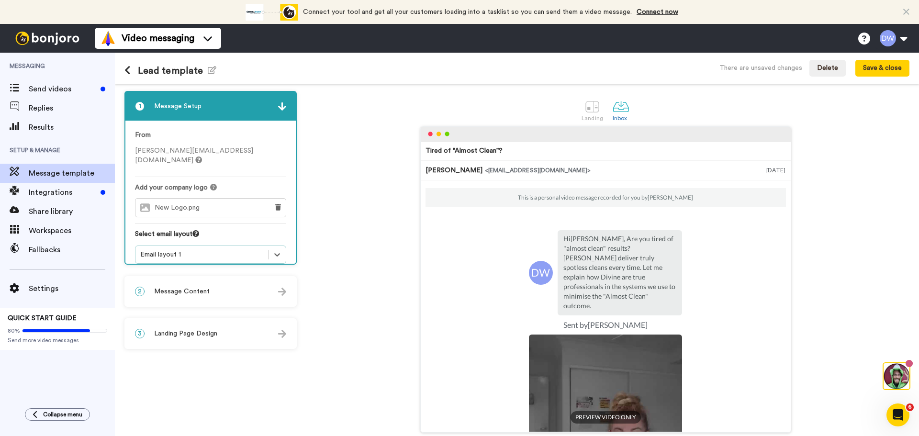
click at [212, 290] on div "2 Message Content" at bounding box center [210, 291] width 170 height 29
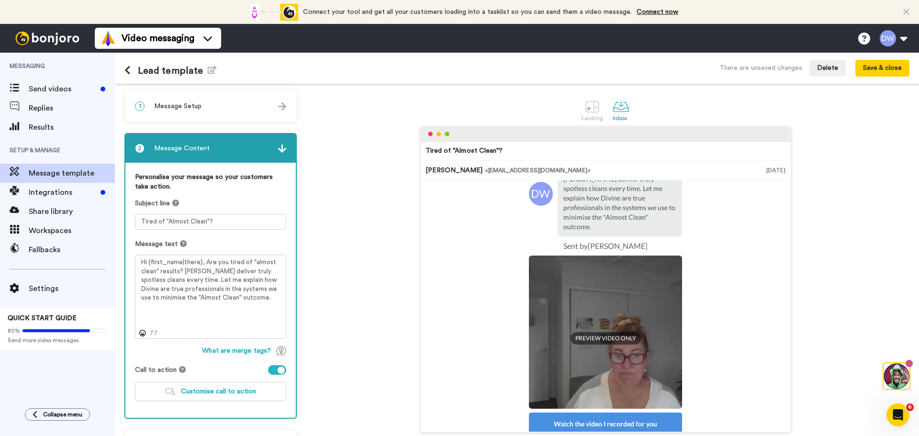
scroll to position [4, 0]
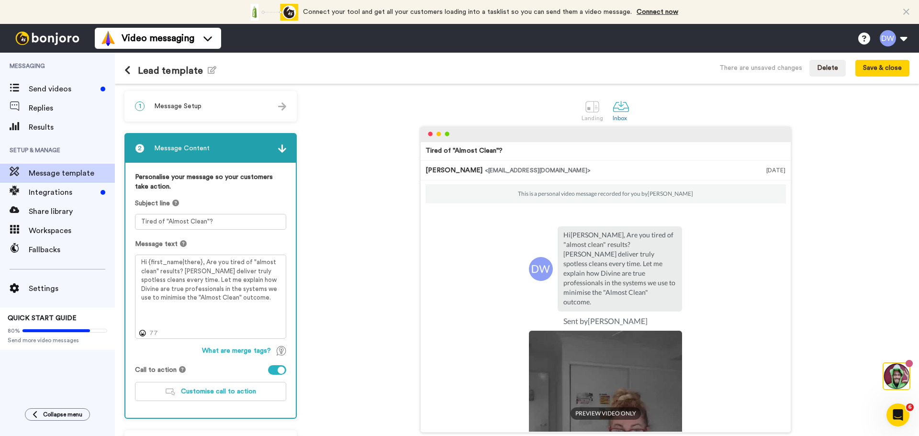
click at [246, 112] on div "1 Message Setup" at bounding box center [210, 106] width 170 height 29
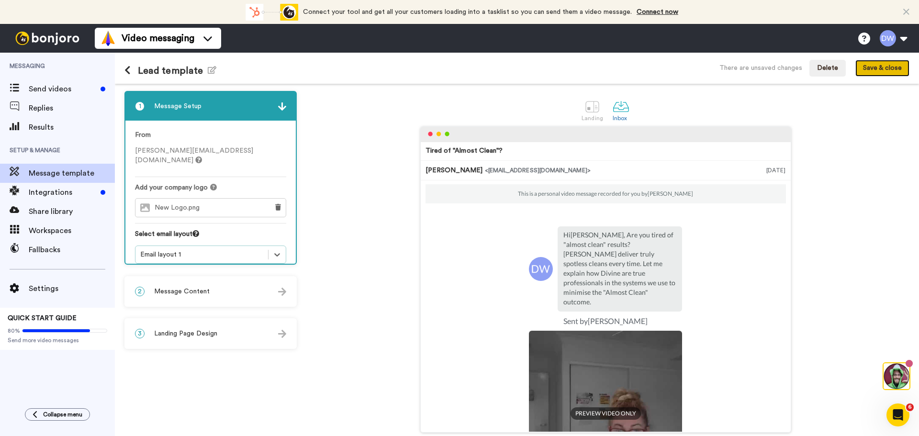
click at [874, 69] on button "Save & close" at bounding box center [883, 68] width 54 height 17
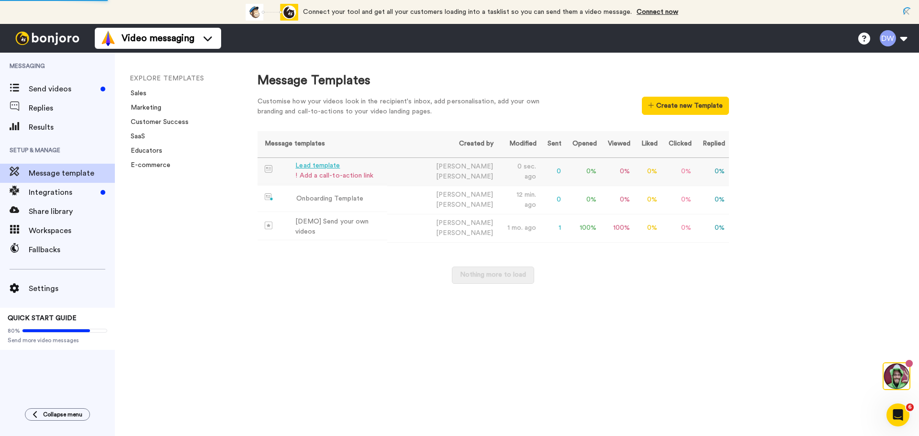
click at [329, 168] on div "Lead template" at bounding box center [334, 166] width 78 height 10
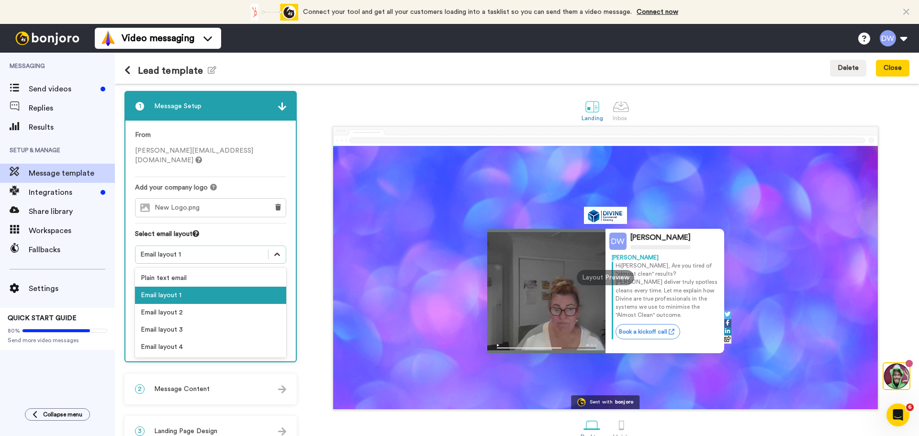
click at [275, 250] on icon at bounding box center [277, 255] width 10 height 10
click at [195, 306] on div "Email layout 2" at bounding box center [210, 312] width 151 height 17
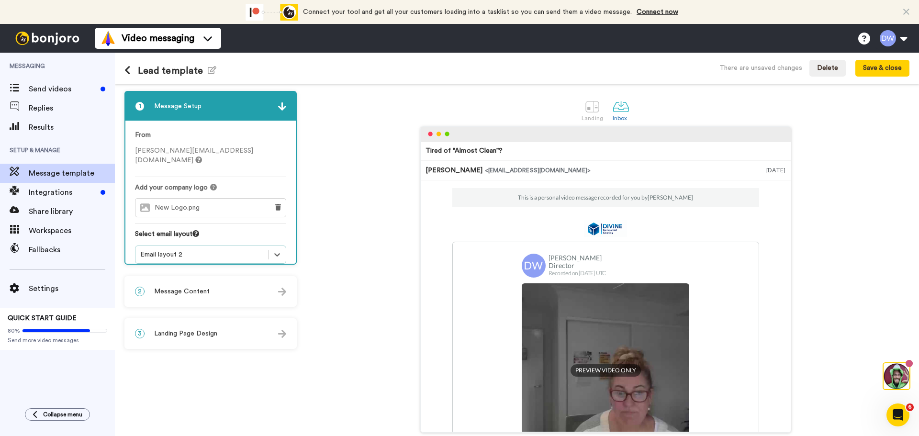
click at [277, 335] on div "3 Landing Page Design" at bounding box center [210, 333] width 170 height 29
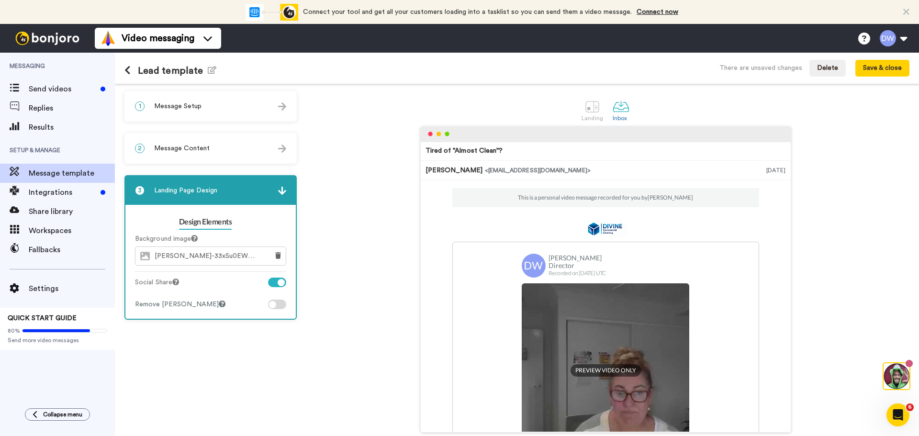
click at [283, 149] on img at bounding box center [282, 149] width 8 height 8
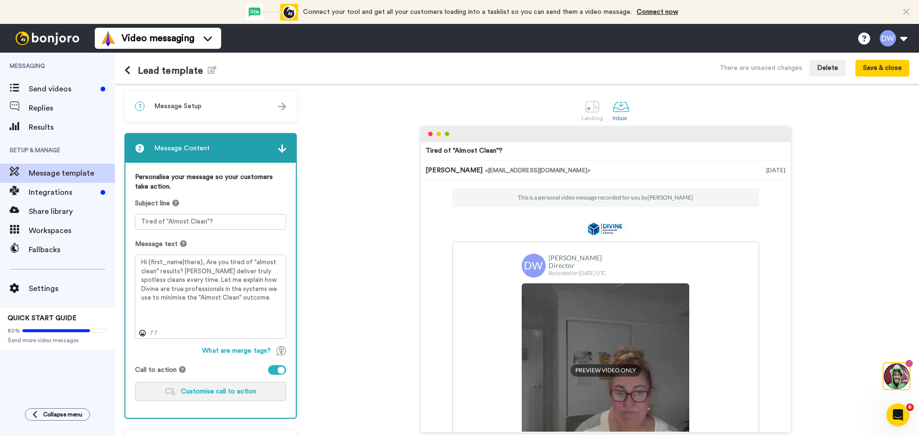
click at [236, 392] on span "Customise call to action" at bounding box center [218, 391] width 75 height 7
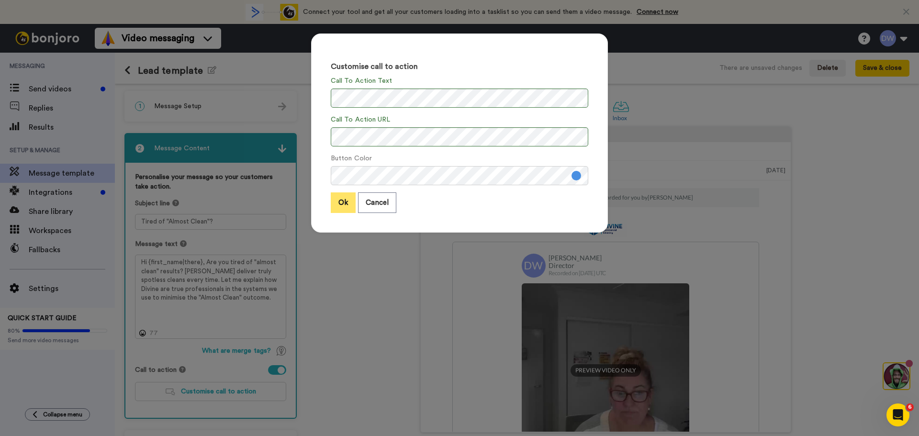
click at [339, 200] on button "Ok" at bounding box center [343, 203] width 25 height 21
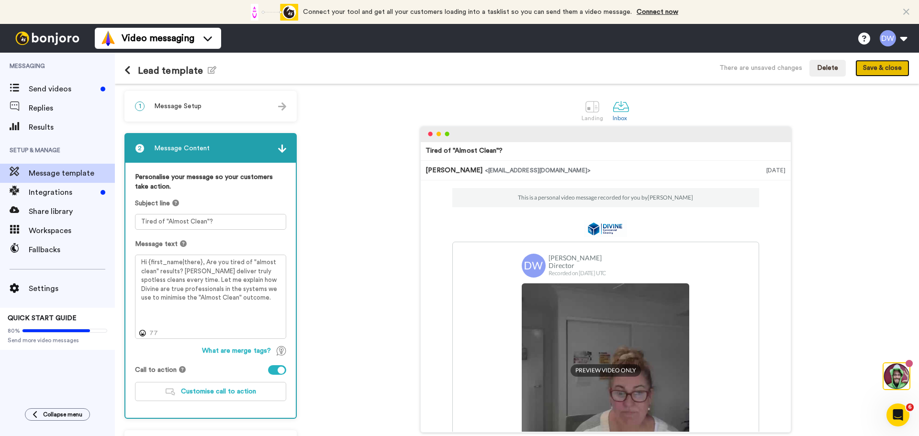
click at [908, 68] on button "Save & close" at bounding box center [883, 68] width 54 height 17
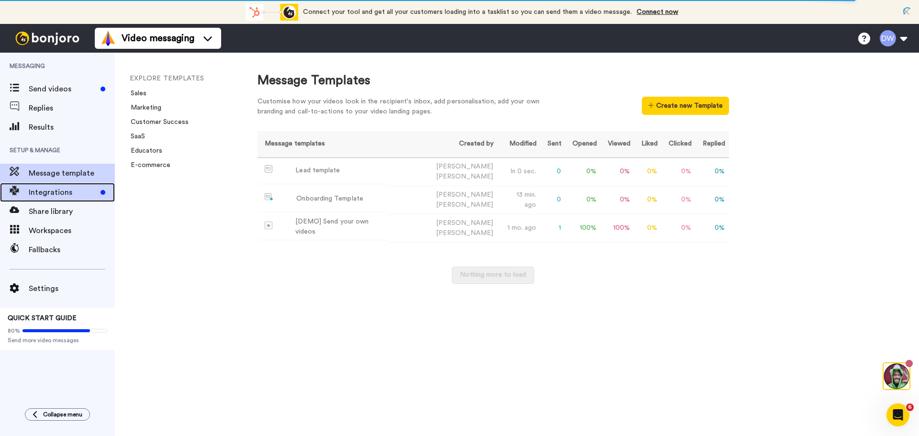
click at [69, 194] on span "Integrations" at bounding box center [63, 192] width 68 height 11
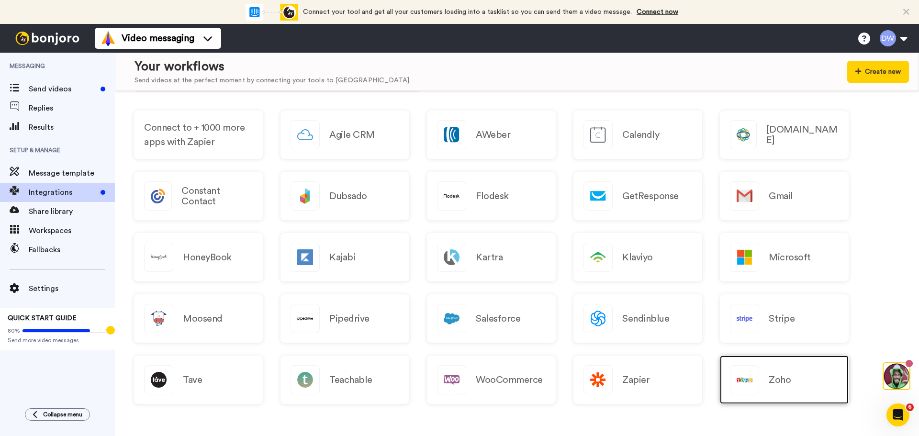
click at [782, 378] on h2 "Zoho" at bounding box center [780, 380] width 22 height 11
click at [870, 350] on div "Hi [PERSON_NAME], thanks for joining us with a paid account! Wanted to say than…" at bounding box center [828, 366] width 92 height 46
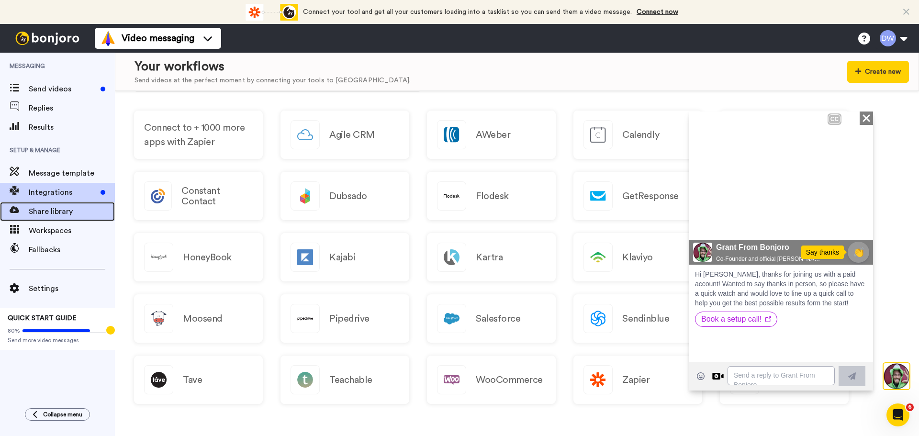
click at [57, 211] on span "Share library" at bounding box center [72, 211] width 86 height 11
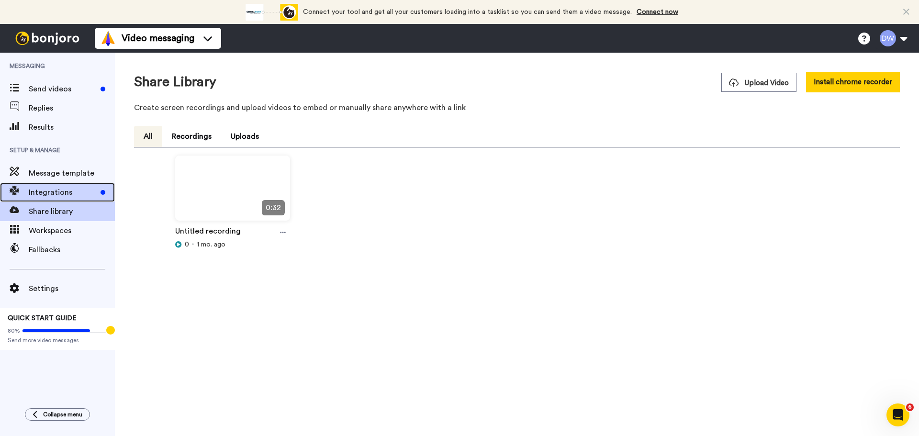
click at [56, 196] on span "Integrations" at bounding box center [63, 192] width 68 height 11
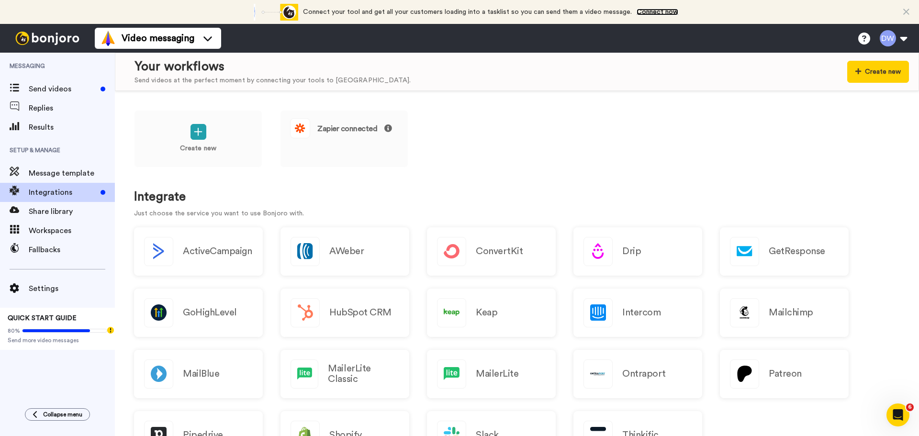
click at [643, 11] on link "Connect now" at bounding box center [658, 12] width 42 height 7
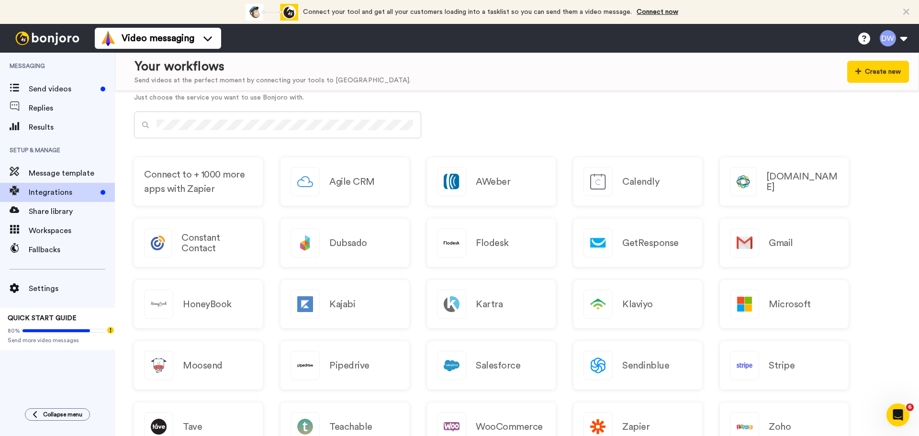
scroll to position [454, 0]
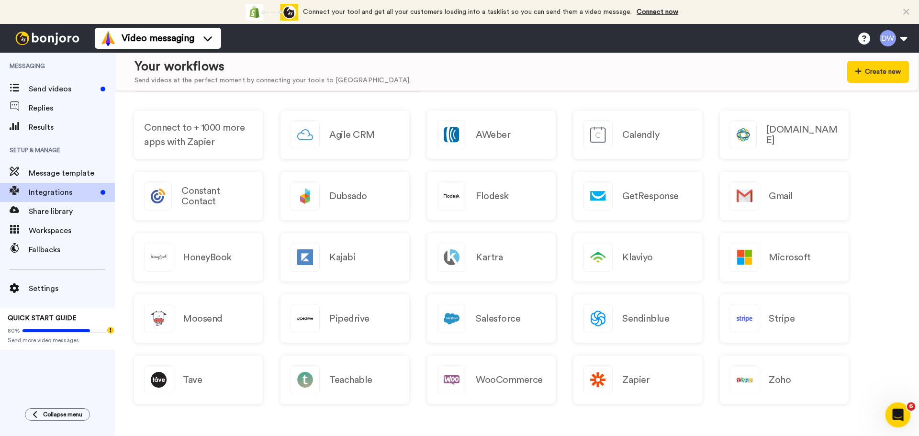
click at [898, 411] on icon "Open Intercom Messenger" at bounding box center [897, 414] width 16 height 16
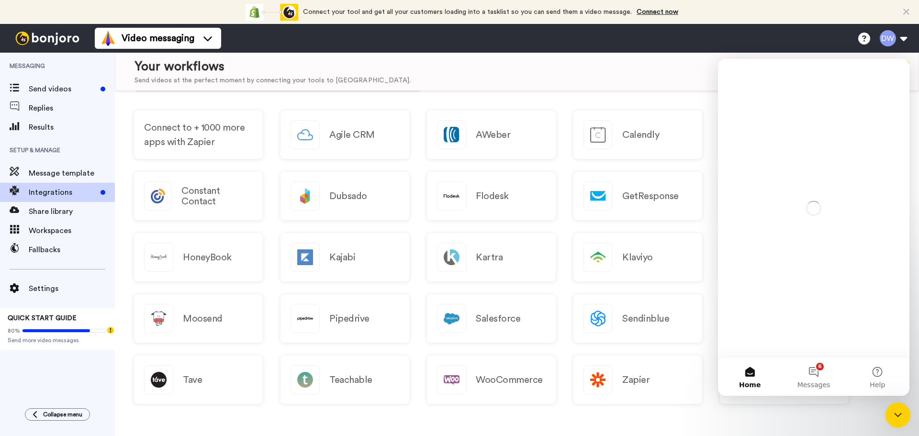
scroll to position [0, 0]
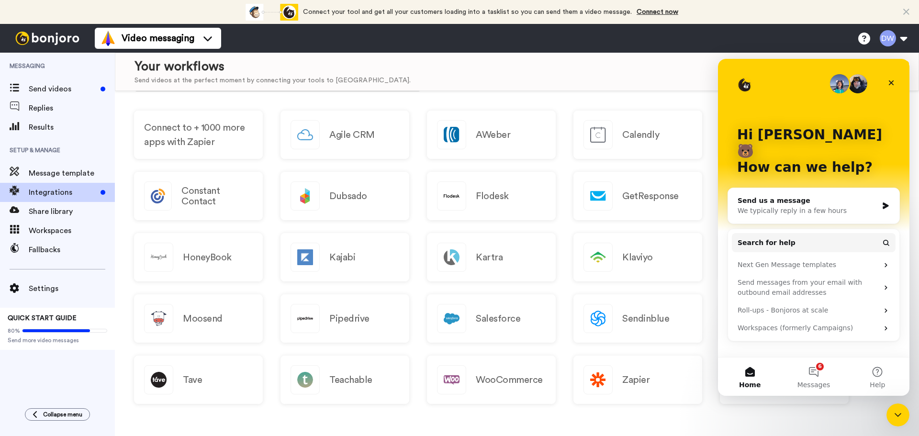
click at [752, 375] on button "Home" at bounding box center [750, 377] width 64 height 38
click at [818, 371] on button "6 Messages" at bounding box center [814, 377] width 64 height 38
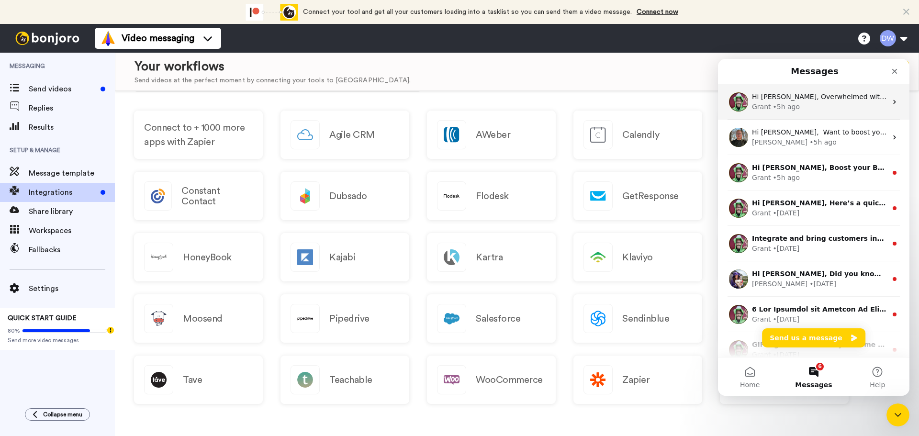
click at [828, 108] on div "Grant • 5h ago" at bounding box center [819, 107] width 135 height 10
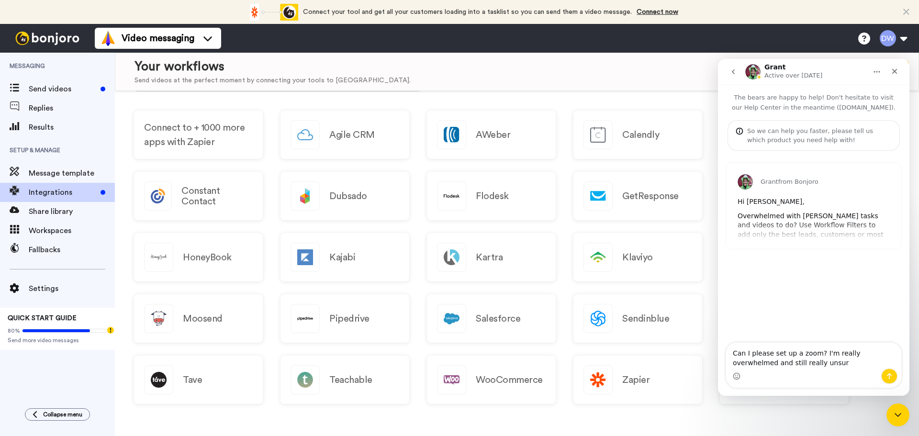
type textarea "Can I please set up a zoom? I'm really overwhelmed and still really unsure"
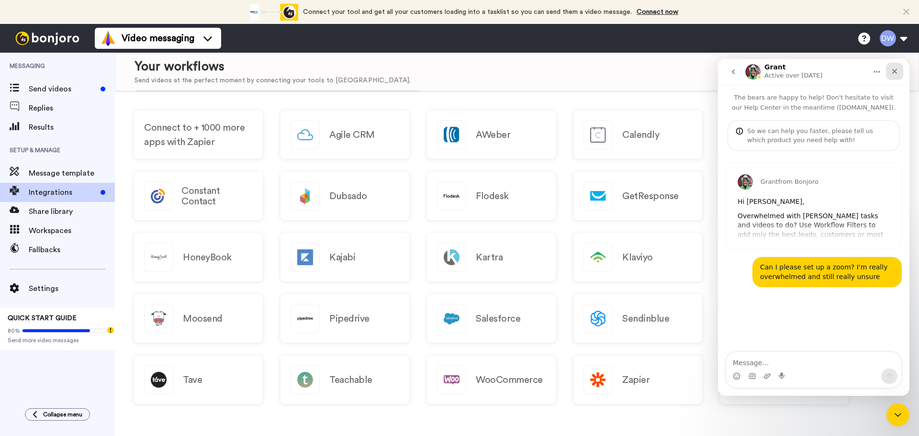
click at [900, 74] on div "Close" at bounding box center [894, 71] width 17 height 17
